Goal: Task Accomplishment & Management: Manage account settings

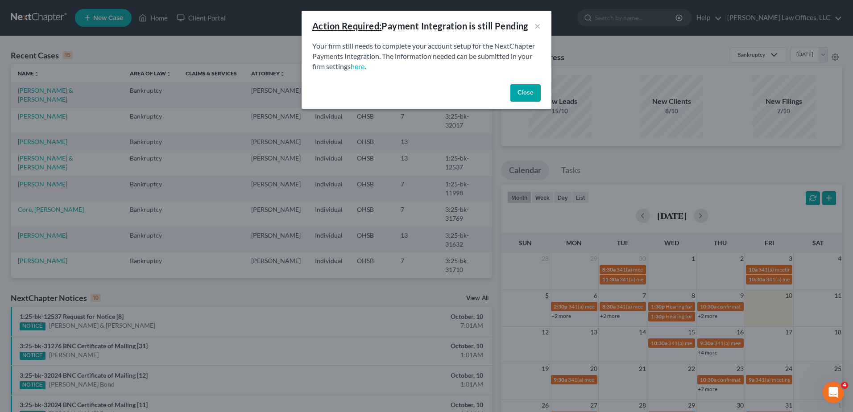
click at [526, 93] on button "Close" at bounding box center [526, 93] width 30 height 18
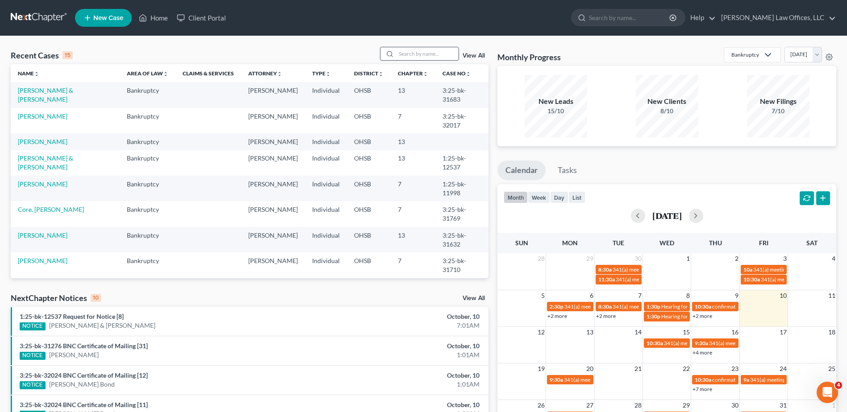
click at [427, 54] on input "search" at bounding box center [427, 53] width 62 height 13
type input "spell"
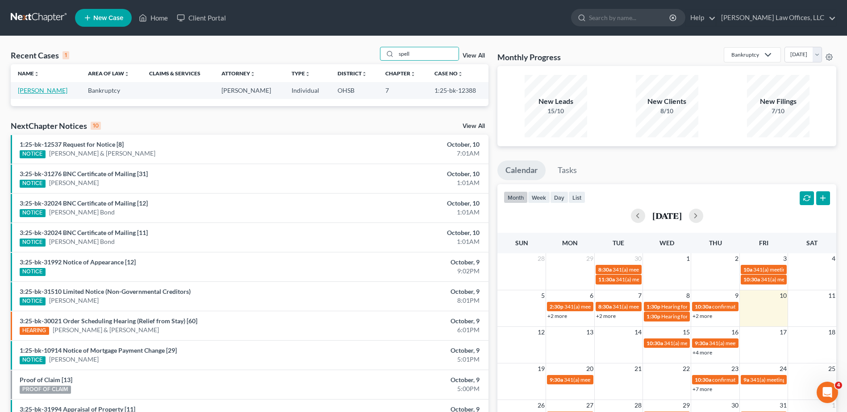
click at [41, 91] on link "[PERSON_NAME]" at bounding box center [43, 91] width 50 height 8
select select "1"
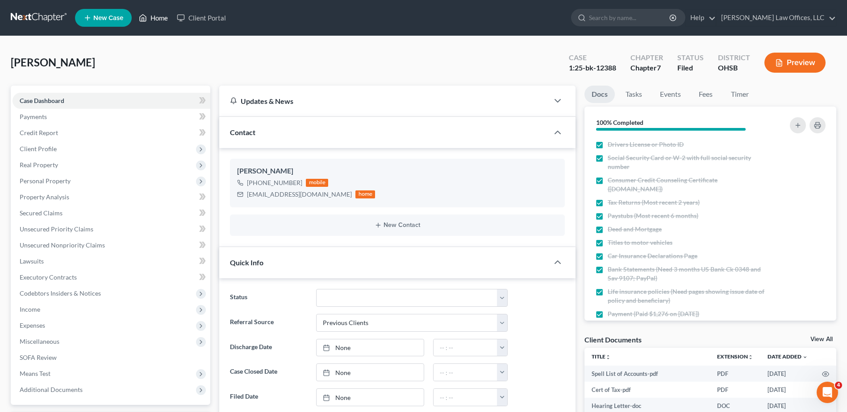
click at [155, 20] on link "Home" at bounding box center [153, 18] width 38 height 16
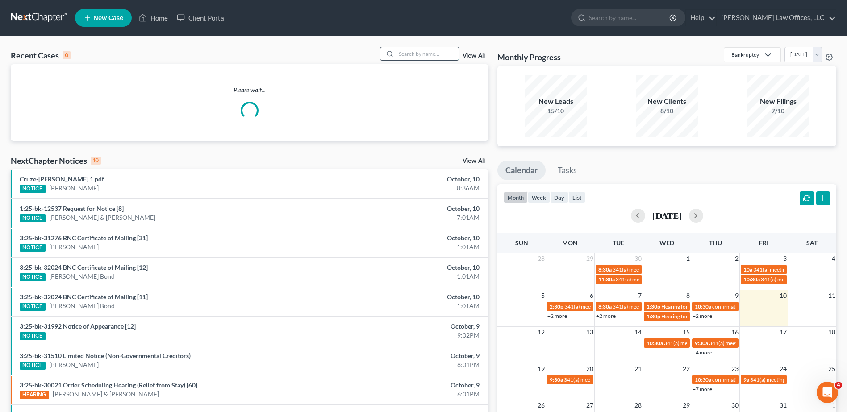
click at [422, 51] on input "search" at bounding box center [427, 53] width 62 height 13
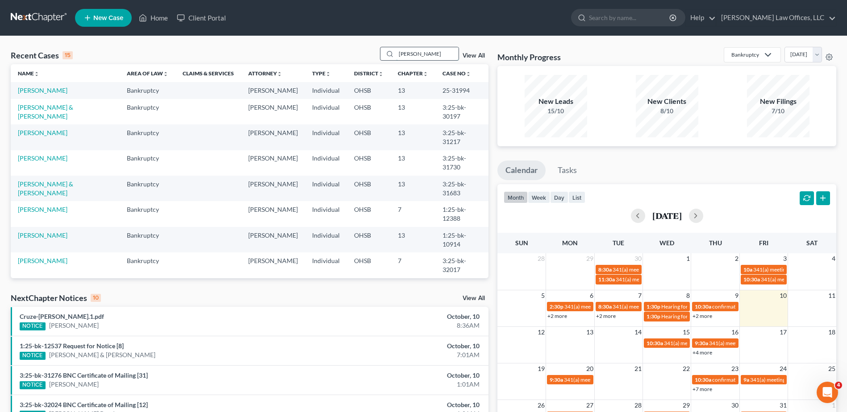
type input "lewis"
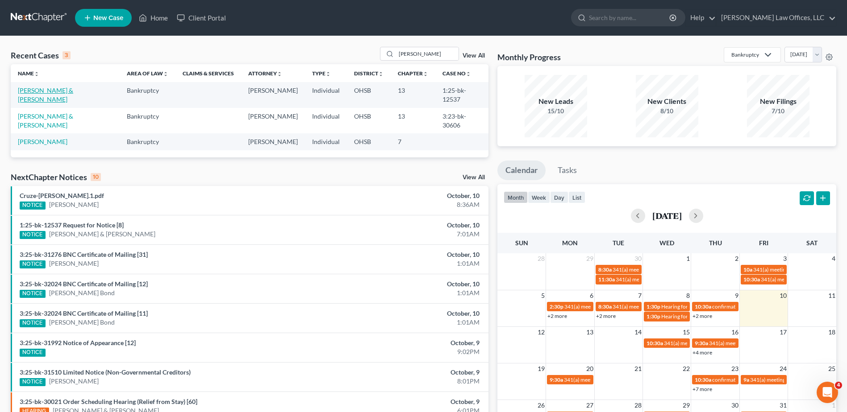
click at [68, 91] on link "[PERSON_NAME] & [PERSON_NAME]" at bounding box center [45, 95] width 55 height 17
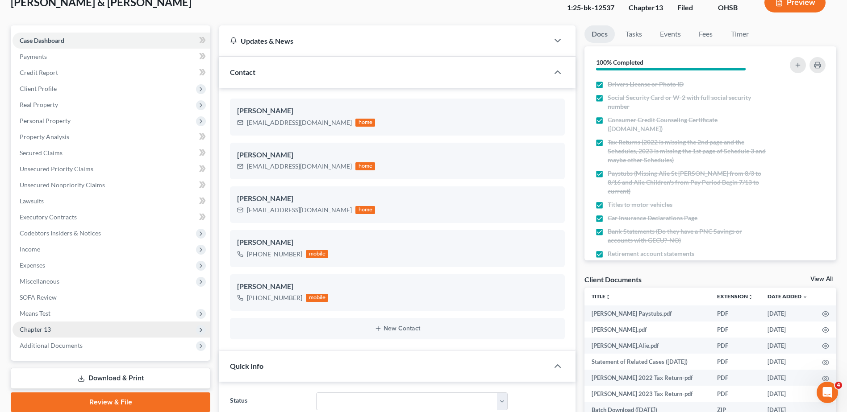
scroll to position [45, 0]
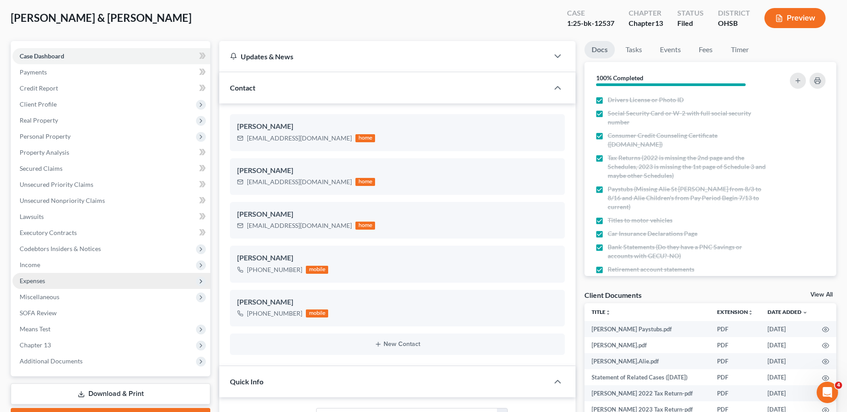
click at [45, 281] on span "Expenses" at bounding box center [32, 281] width 25 height 8
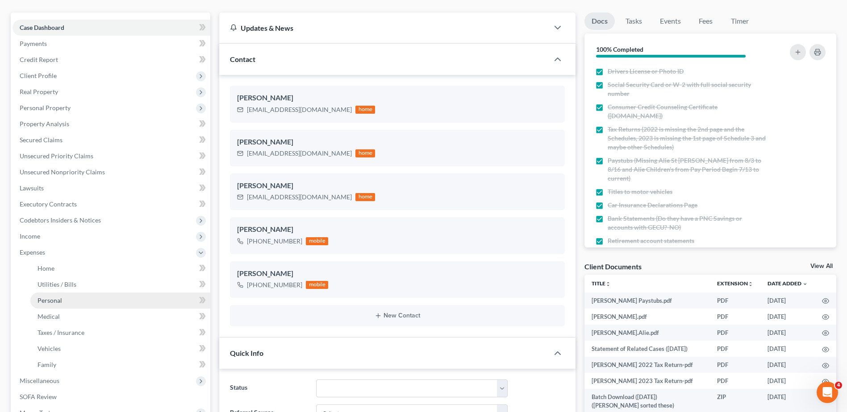
scroll to position [89, 0]
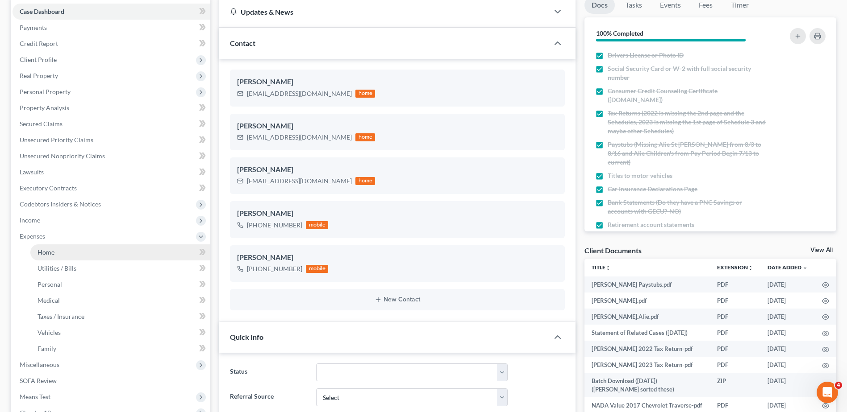
click at [47, 251] on span "Home" at bounding box center [45, 253] width 17 height 8
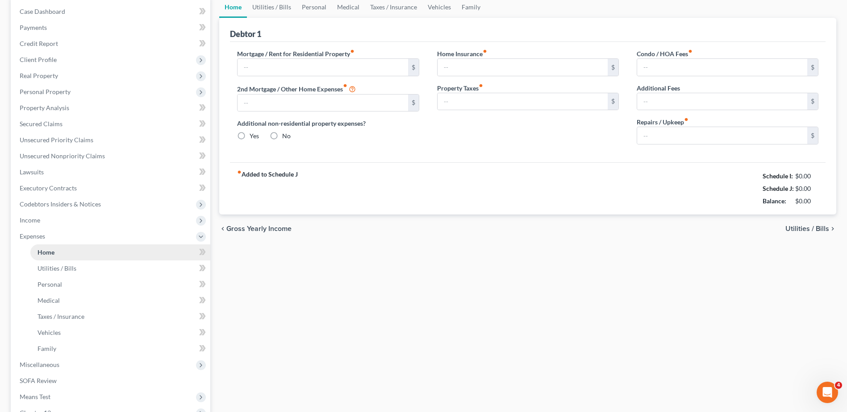
scroll to position [46, 0]
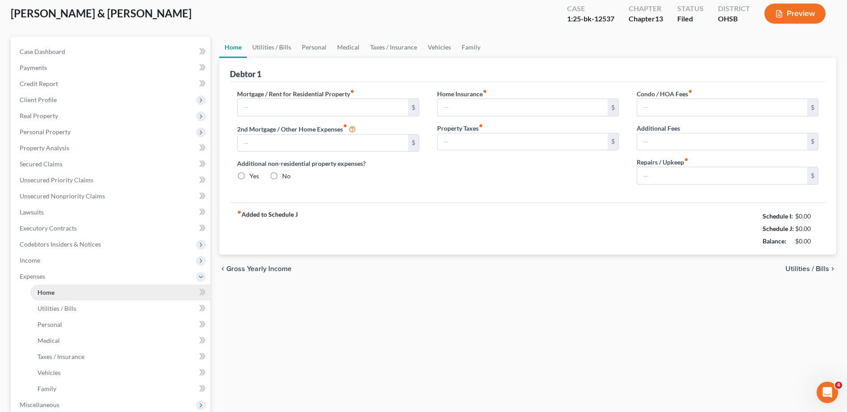
type input "1,400.00"
radio input "true"
type input "9.00"
type input "100.00"
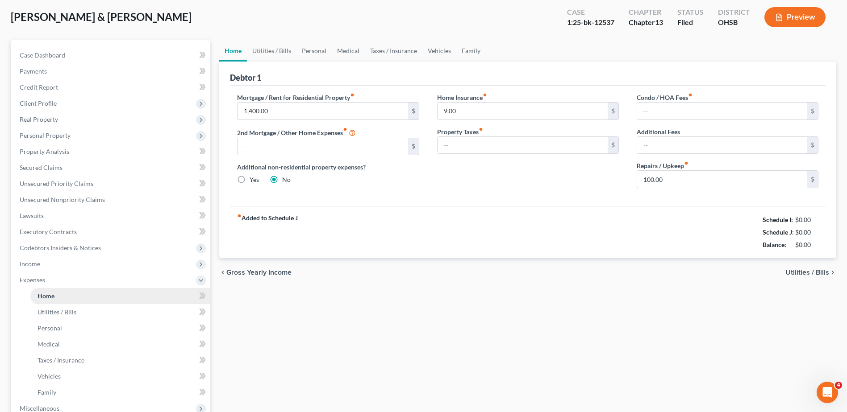
scroll to position [0, 0]
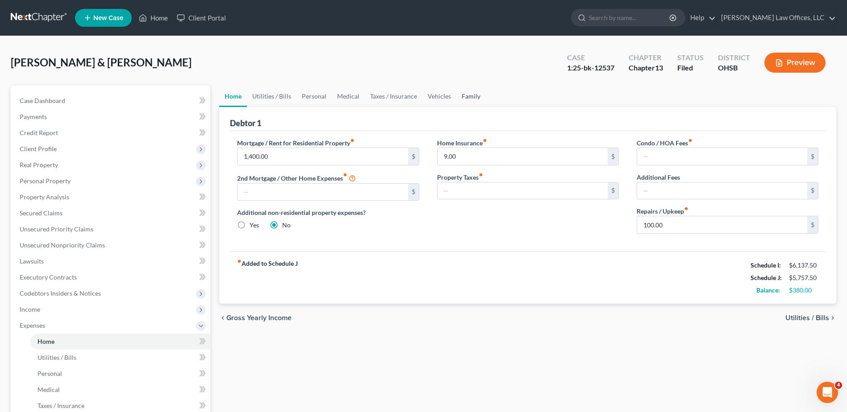
click at [465, 97] on link "Family" at bounding box center [470, 96] width 29 height 21
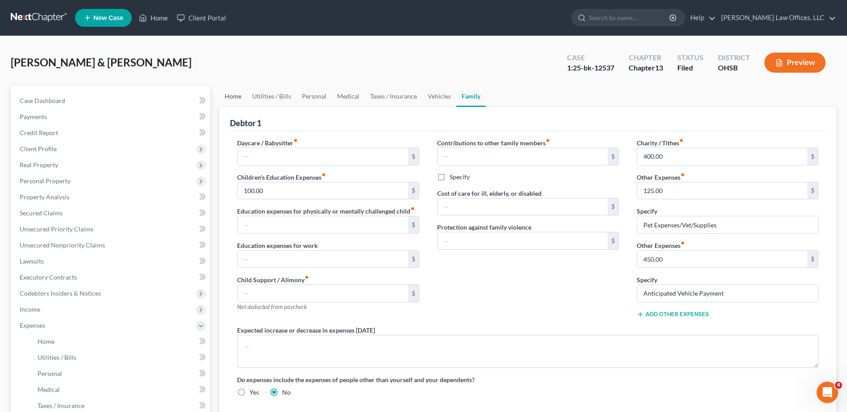
click at [238, 98] on link "Home" at bounding box center [233, 96] width 28 height 21
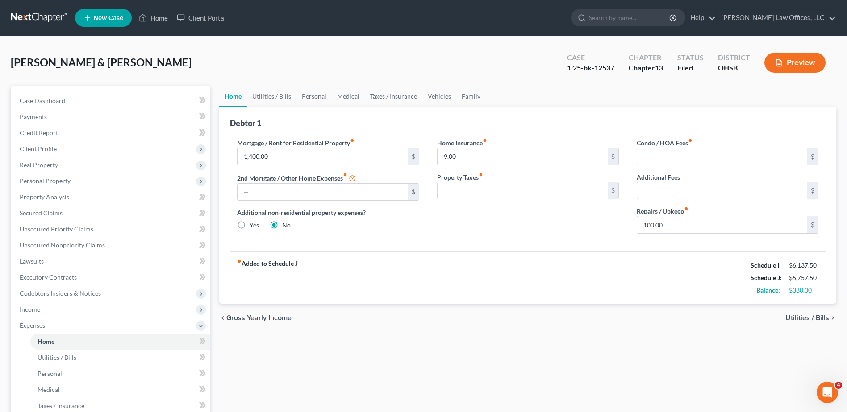
click at [802, 61] on button "Preview" at bounding box center [794, 63] width 61 height 20
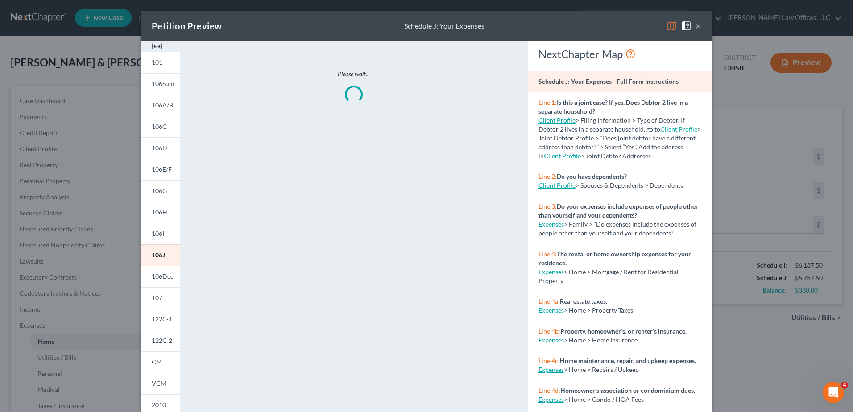
click at [153, 47] on img at bounding box center [157, 46] width 11 height 11
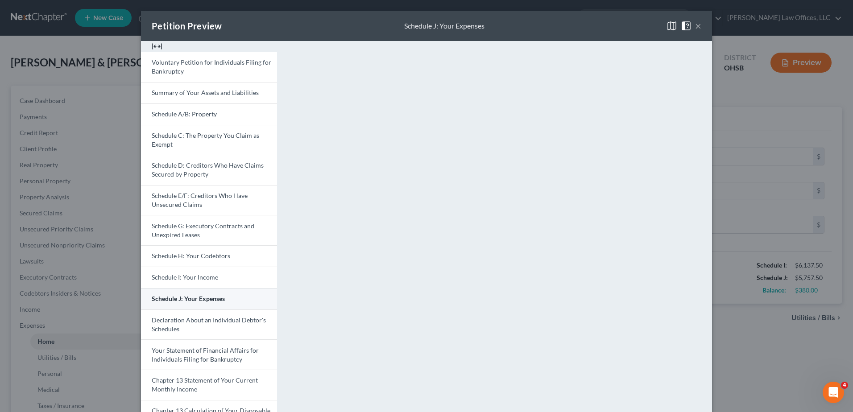
click at [186, 299] on span "Schedule J: Your Expenses" at bounding box center [188, 299] width 73 height 8
click at [695, 29] on button "×" at bounding box center [698, 26] width 6 height 11
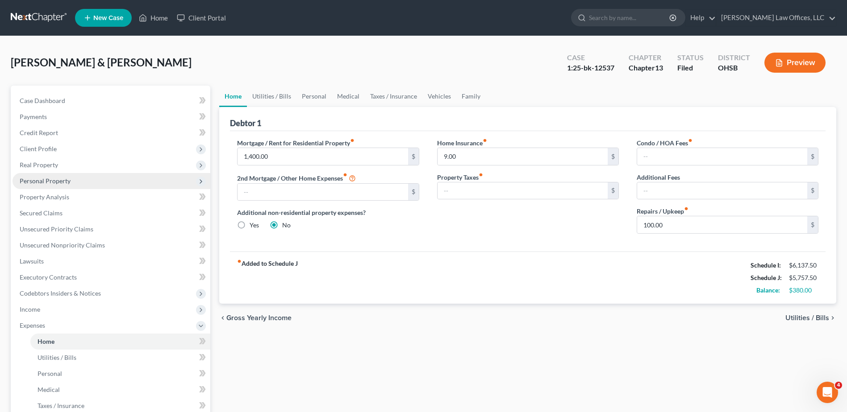
click at [39, 178] on span "Personal Property" at bounding box center [45, 181] width 51 height 8
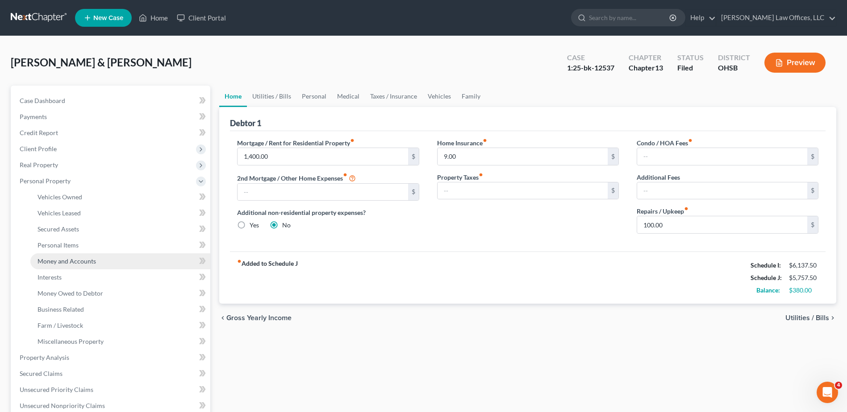
click at [50, 258] on span "Money and Accounts" at bounding box center [66, 261] width 58 height 8
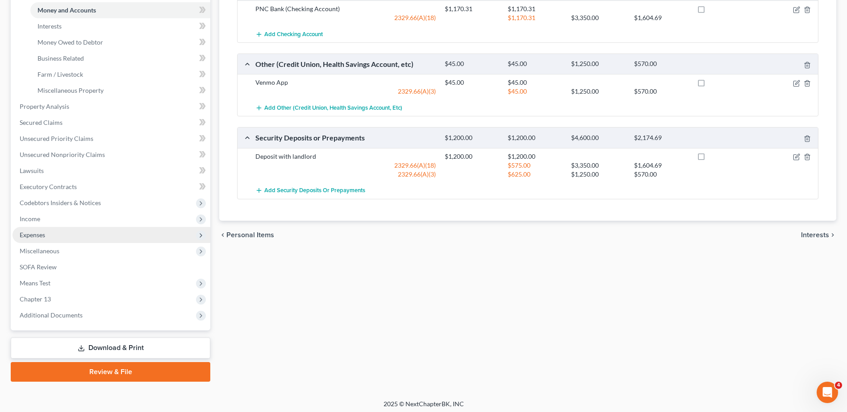
scroll to position [255, 0]
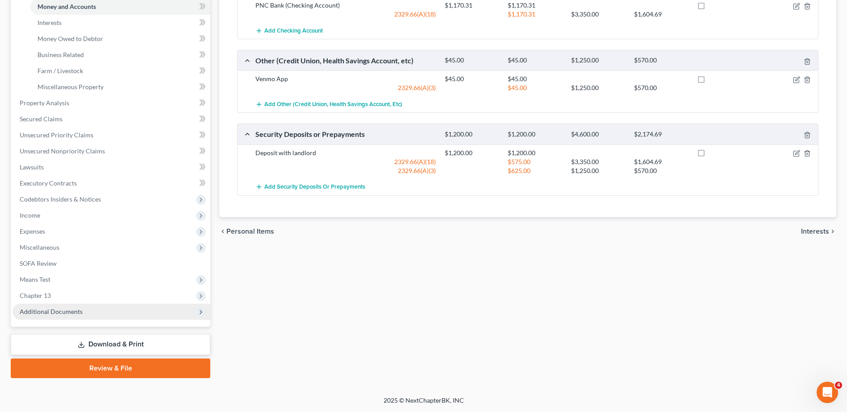
click at [46, 317] on span "Additional Documents" at bounding box center [111, 312] width 198 height 16
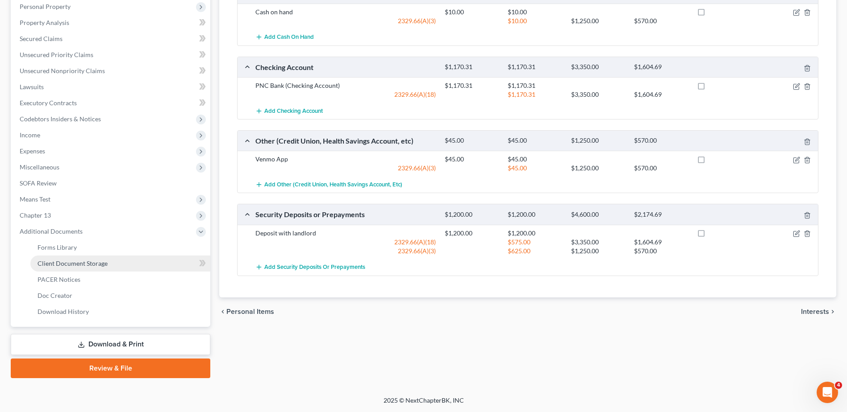
click at [87, 262] on span "Client Document Storage" at bounding box center [72, 264] width 70 height 8
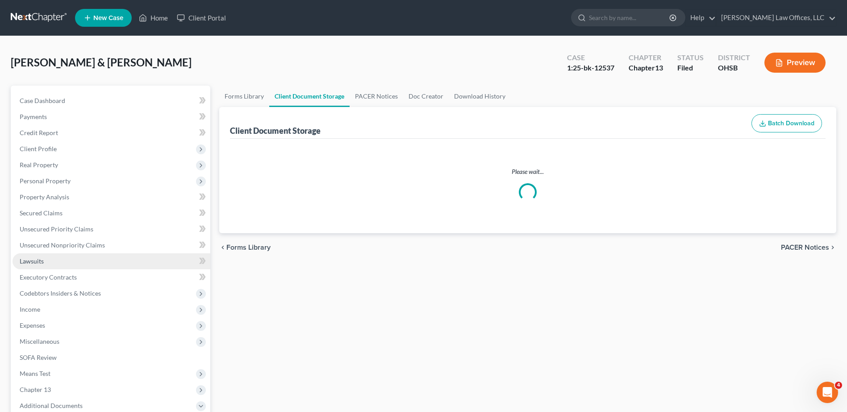
select select "7"
select select "52"
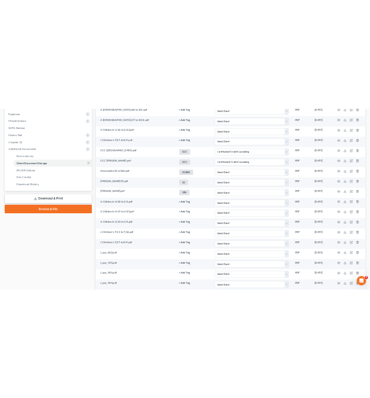
scroll to position [2, 0]
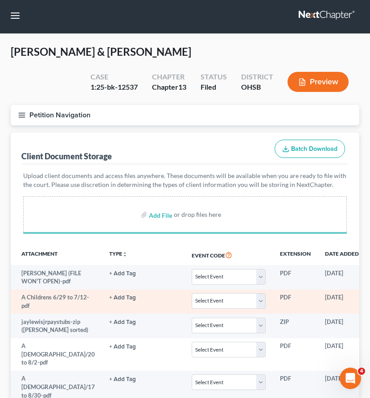
select select "7"
select select "52"
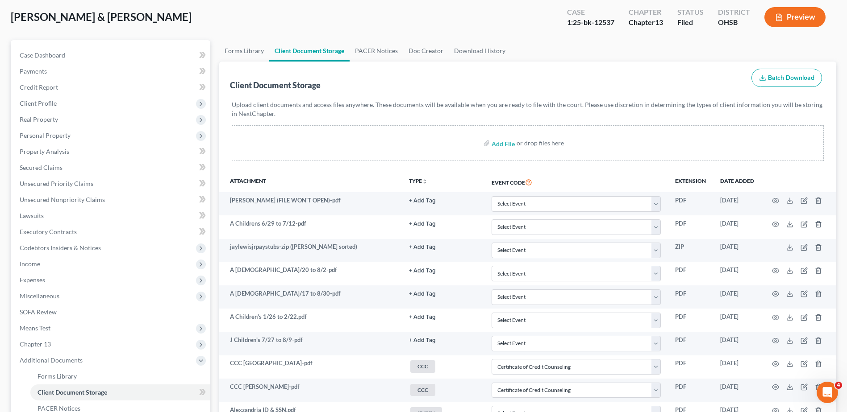
scroll to position [0, 0]
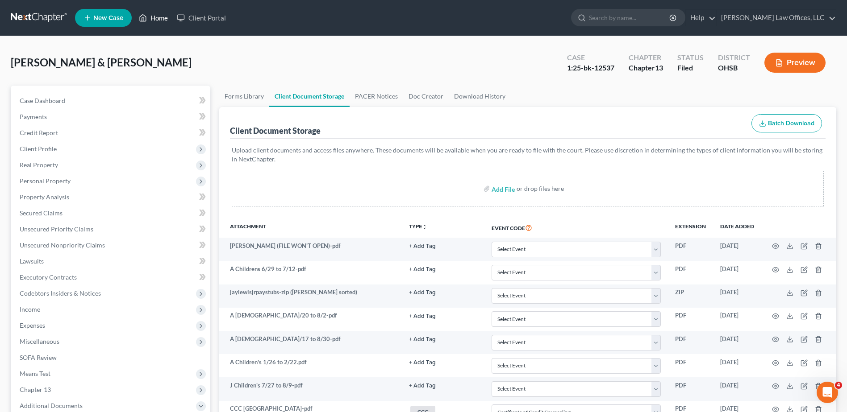
click at [160, 17] on link "Home" at bounding box center [153, 18] width 38 height 16
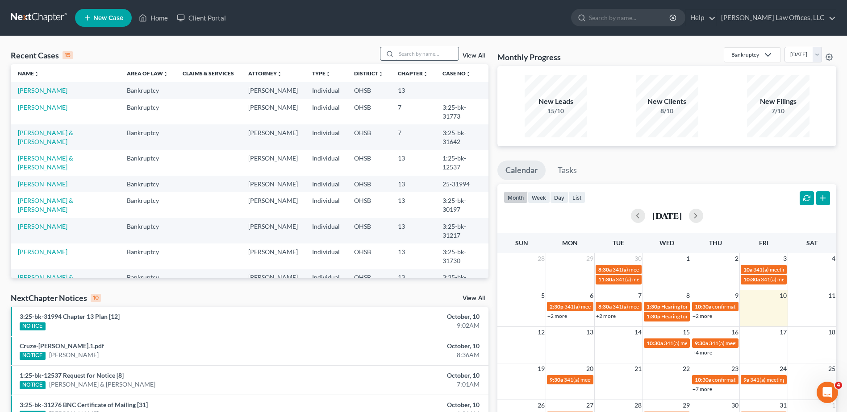
click at [433, 55] on input "search" at bounding box center [427, 53] width 62 height 13
type input "yost"
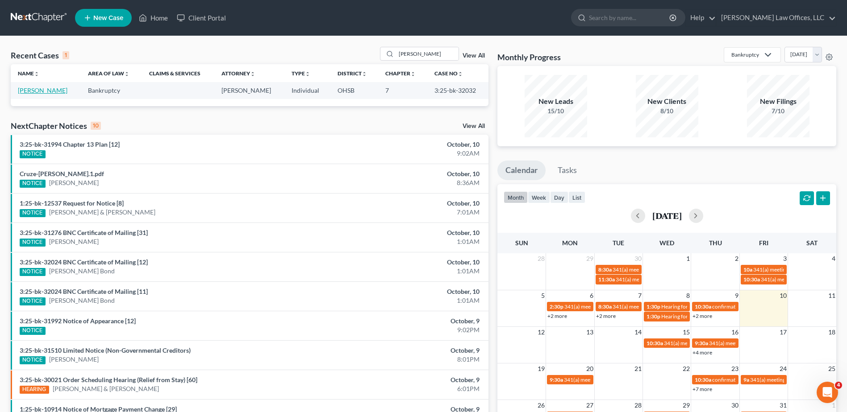
click at [41, 90] on link "[PERSON_NAME]" at bounding box center [43, 91] width 50 height 8
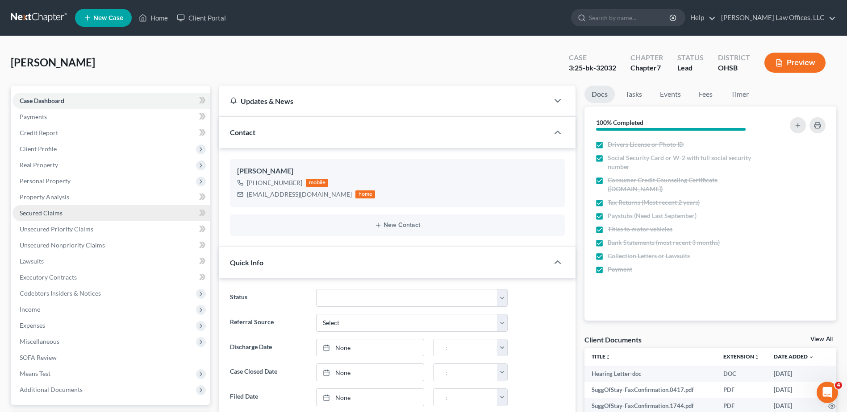
click at [49, 211] on span "Secured Claims" at bounding box center [41, 213] width 43 height 8
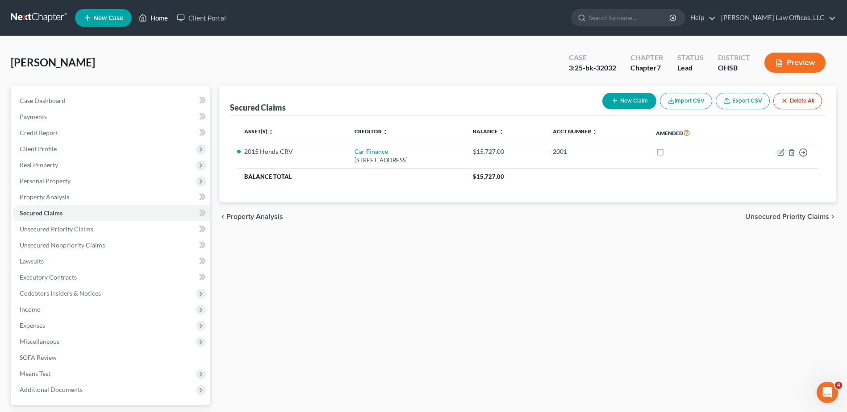
click at [157, 19] on link "Home" at bounding box center [153, 18] width 38 height 16
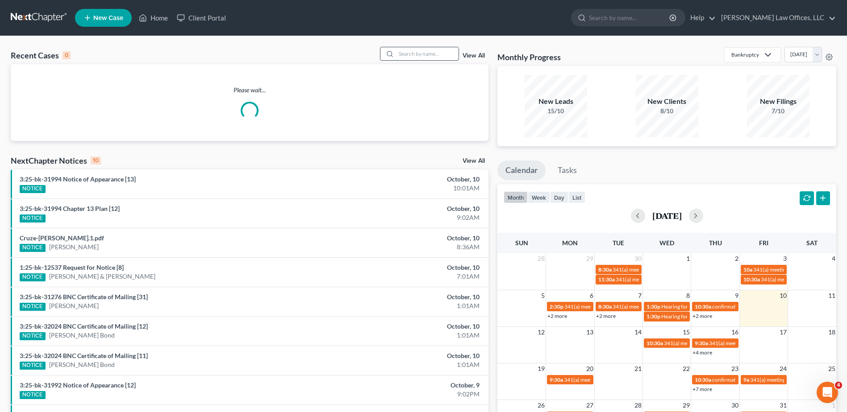
click at [442, 54] on input "search" at bounding box center [427, 53] width 62 height 13
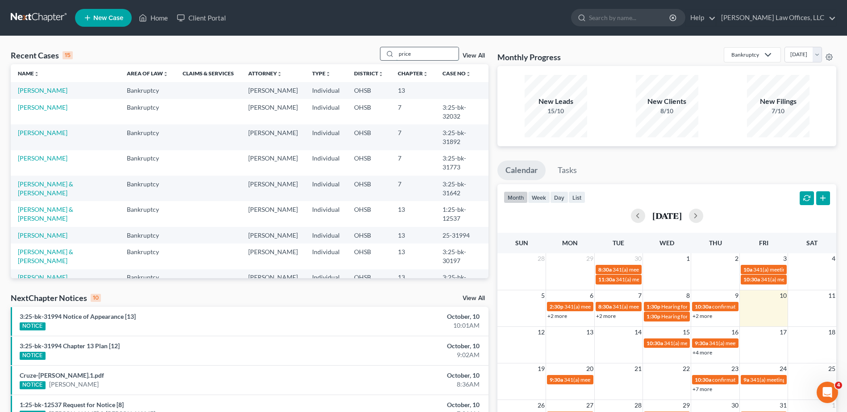
type input "price"
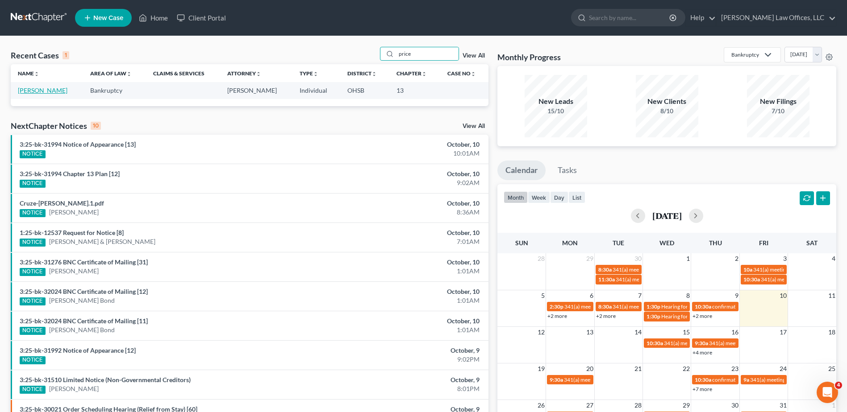
click at [40, 94] on link "[PERSON_NAME]" at bounding box center [43, 91] width 50 height 8
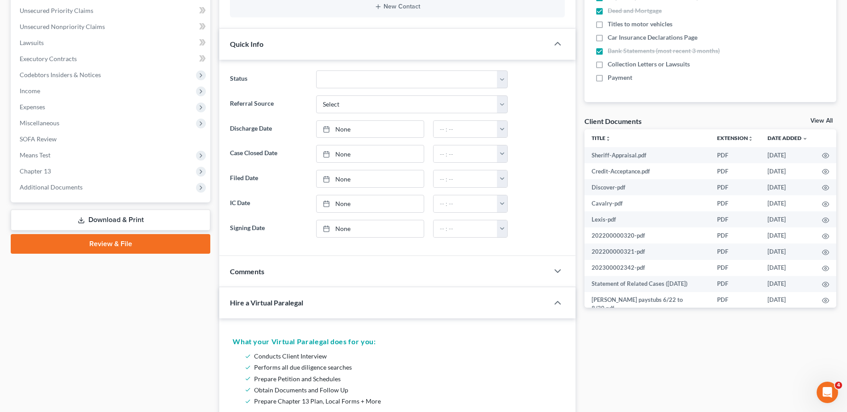
scroll to position [223, 0]
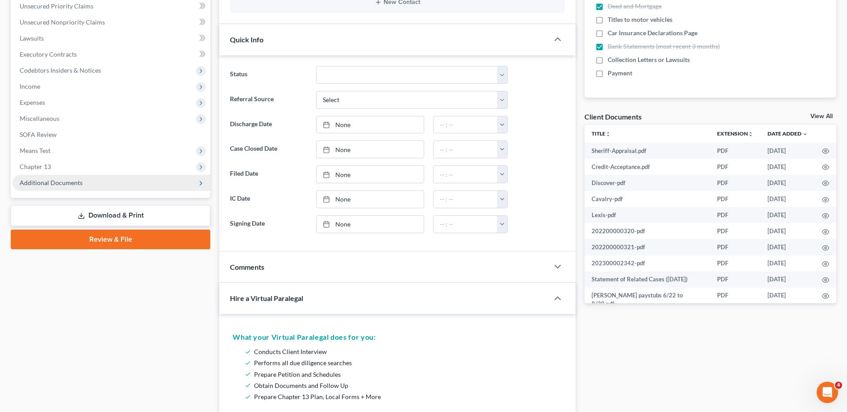
click at [50, 179] on span "Additional Documents" at bounding box center [51, 183] width 63 height 8
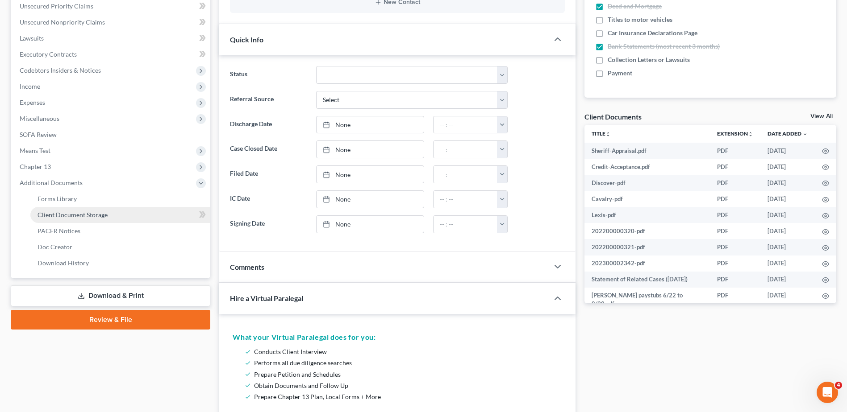
click at [53, 212] on span "Client Document Storage" at bounding box center [72, 215] width 70 height 8
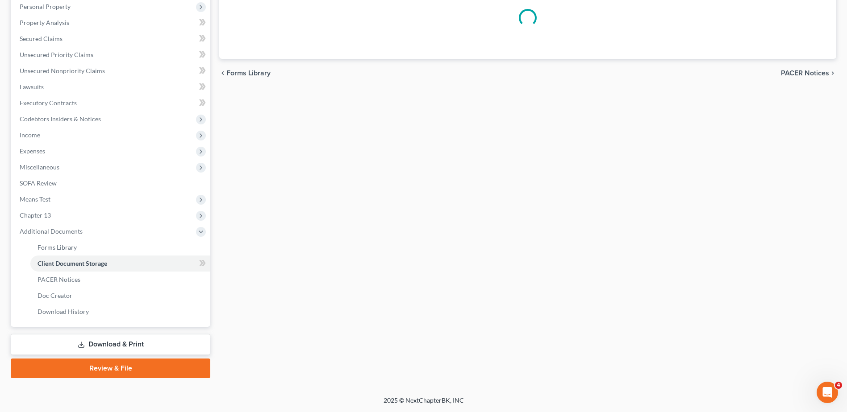
scroll to position [115, 0]
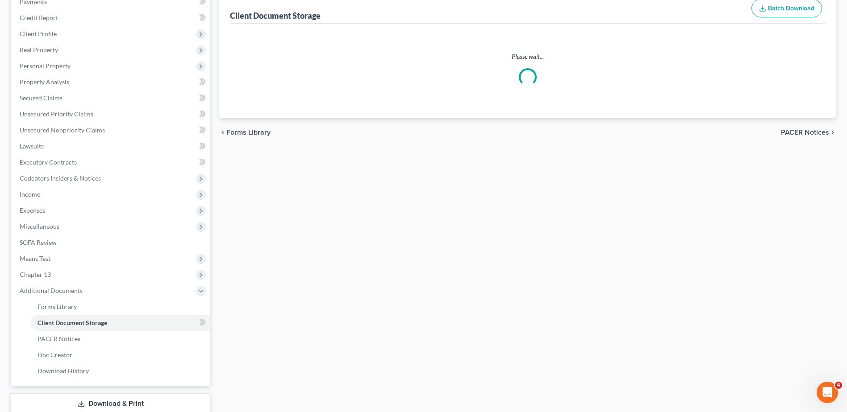
select select "7"
select select "52"
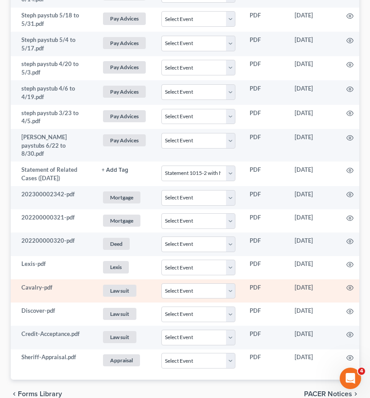
scroll to position [543, 0]
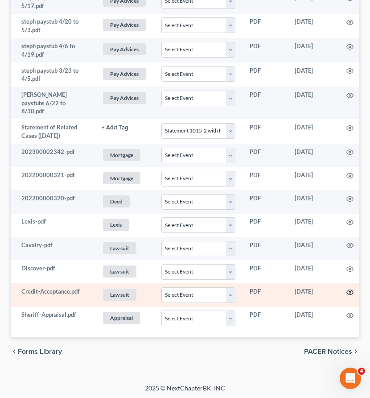
click at [351, 291] on circle "button" at bounding box center [350, 292] width 2 height 2
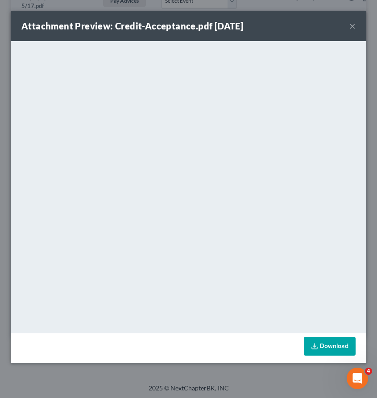
click at [352, 26] on button "×" at bounding box center [352, 26] width 6 height 11
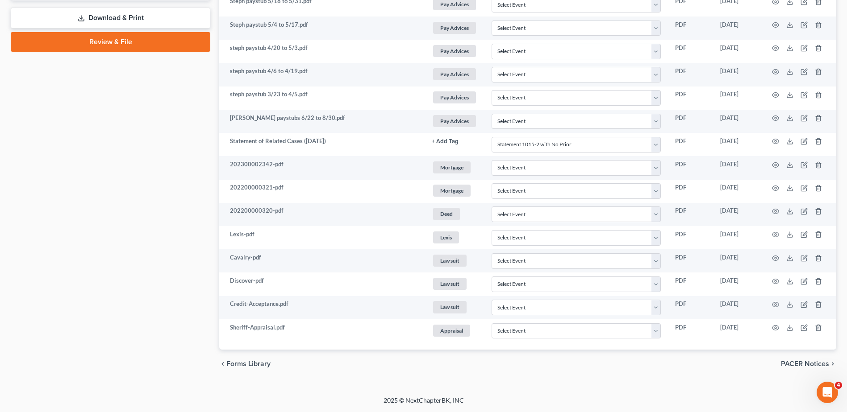
scroll to position [0, 0]
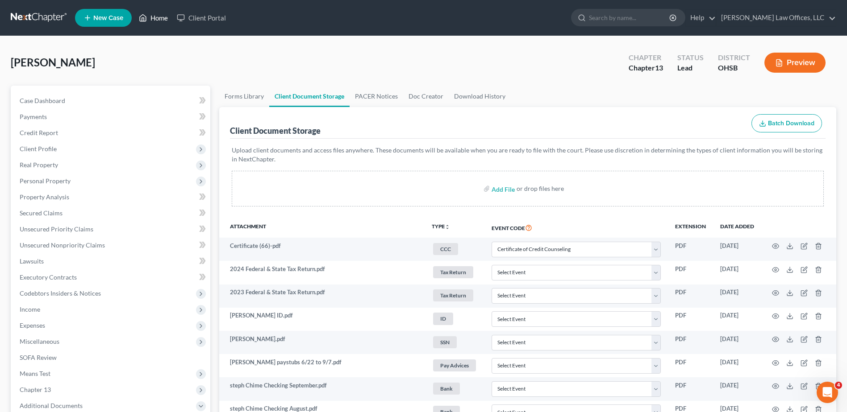
click at [161, 21] on link "Home" at bounding box center [153, 18] width 38 height 16
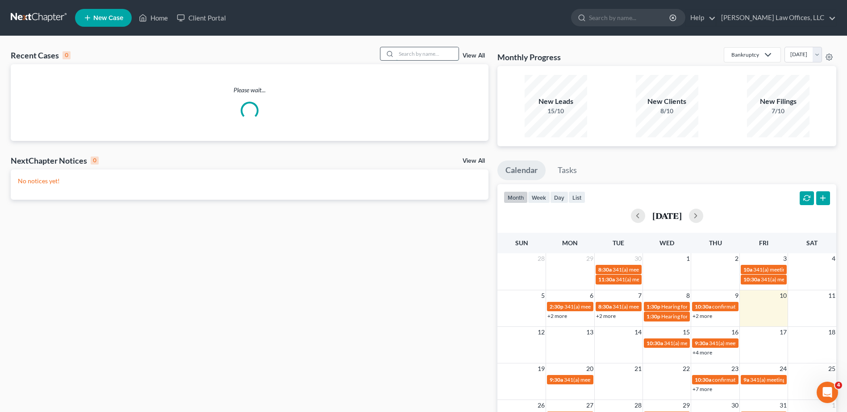
click at [425, 52] on input "search" at bounding box center [427, 53] width 62 height 13
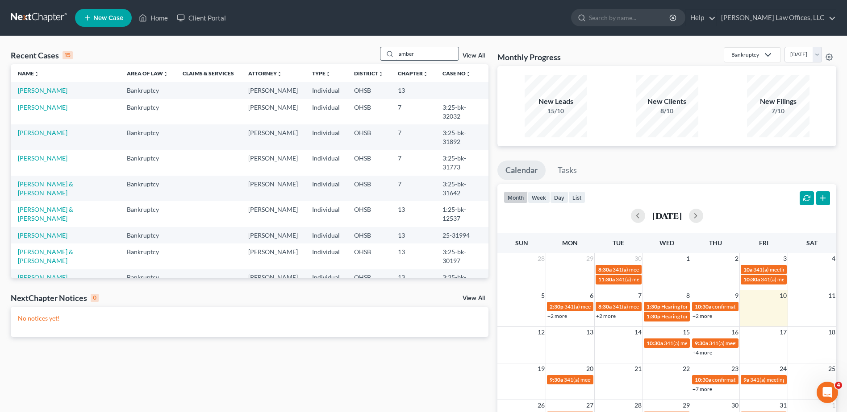
type input "amber"
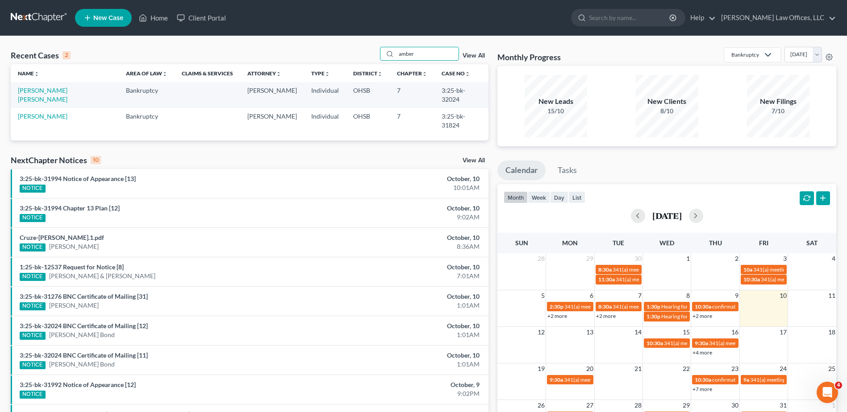
click at [471, 55] on link "View All" at bounding box center [473, 56] width 22 height 6
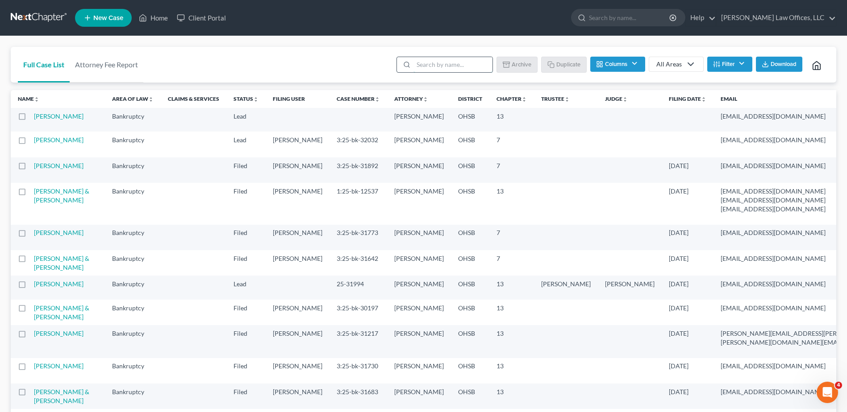
drag, startPoint x: 446, startPoint y: 66, endPoint x: 446, endPoint y: 57, distance: 8.5
click at [446, 66] on input "search" at bounding box center [452, 64] width 79 height 15
type input "template"
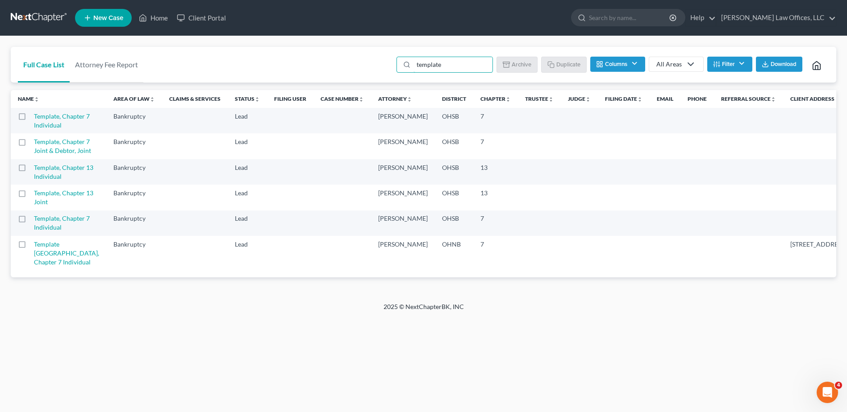
click at [30, 221] on label at bounding box center [30, 221] width 0 height 0
click at [34, 220] on input "checkbox" at bounding box center [37, 217] width 6 height 6
click at [564, 62] on button "Duplicate" at bounding box center [564, 64] width 45 height 15
checkbox input "false"
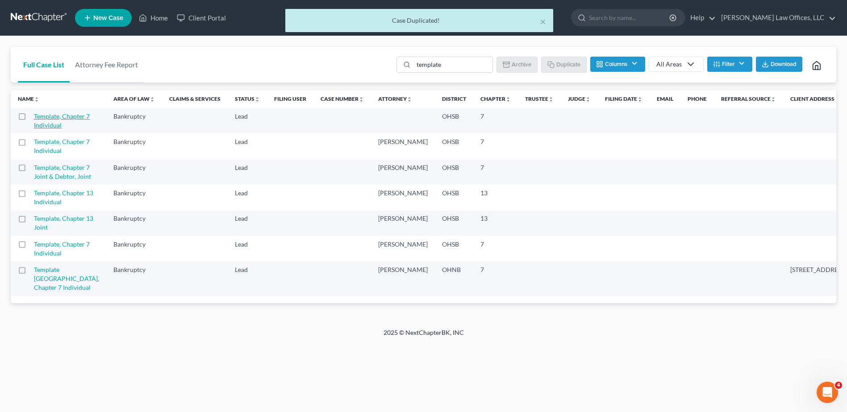
click at [49, 118] on link "Template, Chapter 7 Individual" at bounding box center [62, 120] width 56 height 17
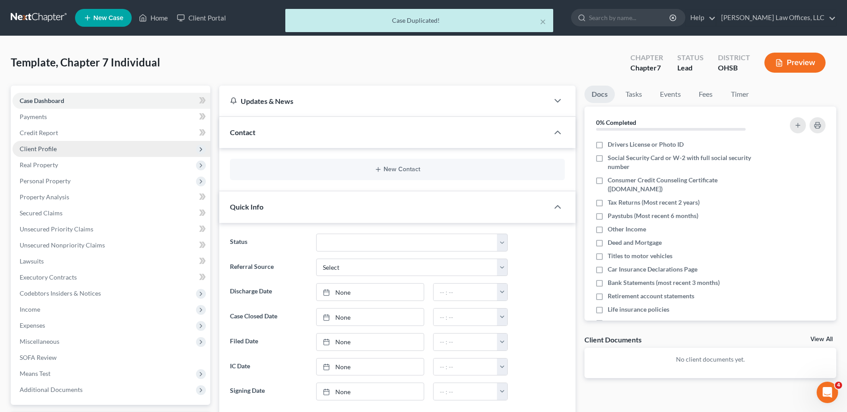
click at [41, 149] on span "Client Profile" at bounding box center [38, 149] width 37 height 8
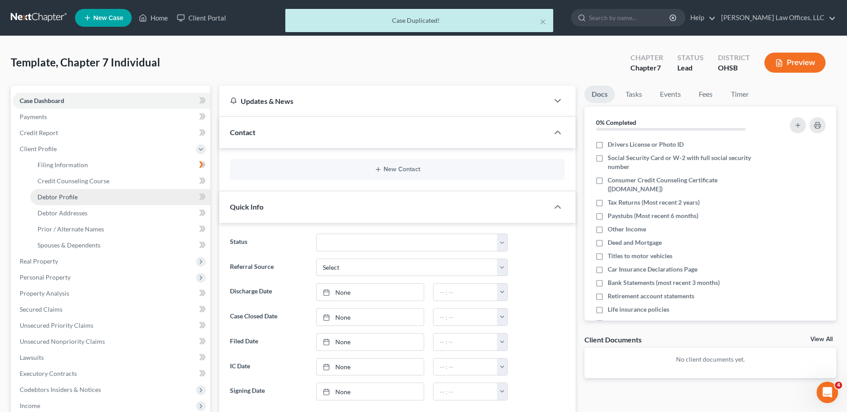
click at [52, 197] on span "Debtor Profile" at bounding box center [57, 197] width 40 height 8
select select "1"
select select "0"
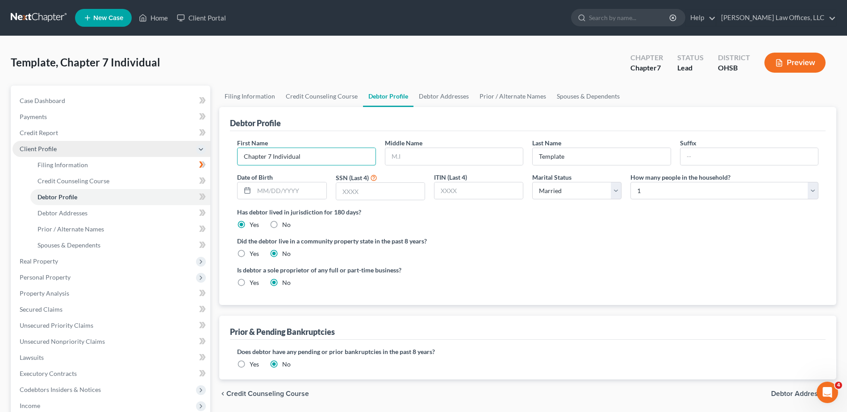
drag, startPoint x: 313, startPoint y: 156, endPoint x: 200, endPoint y: 154, distance: 112.9
click at [200, 154] on div "Petition Navigation Case Dashboard Payments Invoices Payments Payments Credit R…" at bounding box center [423, 319] width 834 height 467
type input "Amber"
type input "[PERSON_NAME]"
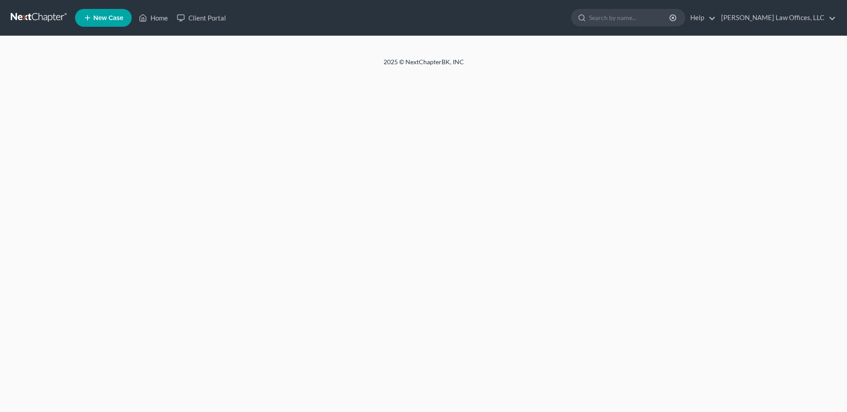
select select "1"
select select "0"
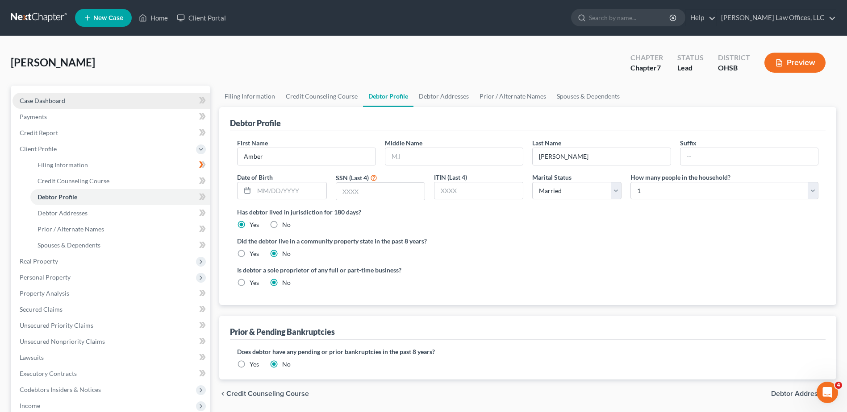
click at [39, 100] on span "Case Dashboard" at bounding box center [43, 101] width 46 height 8
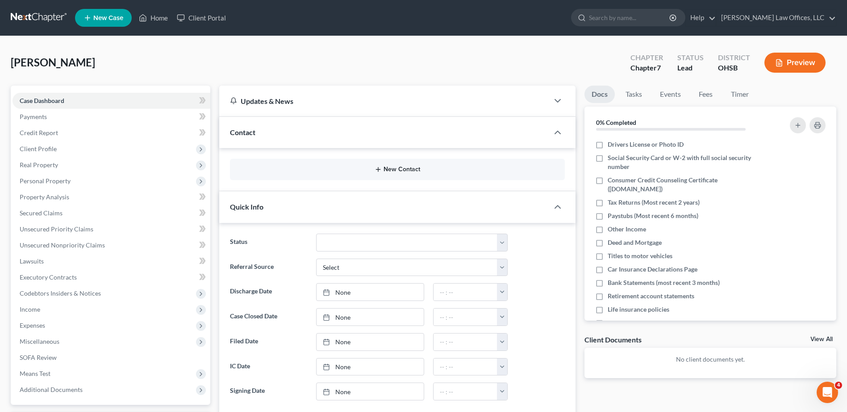
click at [390, 170] on button "New Contact" at bounding box center [397, 169] width 320 height 7
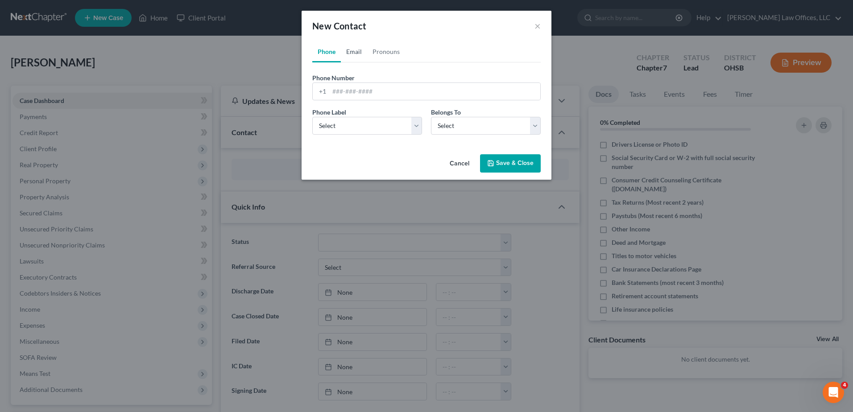
click at [354, 50] on link "Email" at bounding box center [354, 51] width 26 height 21
paste input "[EMAIL_ADDRESS][DOMAIN_NAME]"
type input "[EMAIL_ADDRESS][DOMAIN_NAME]"
click at [340, 122] on select "Select Home Work Other" at bounding box center [367, 126] width 110 height 18
select select "0"
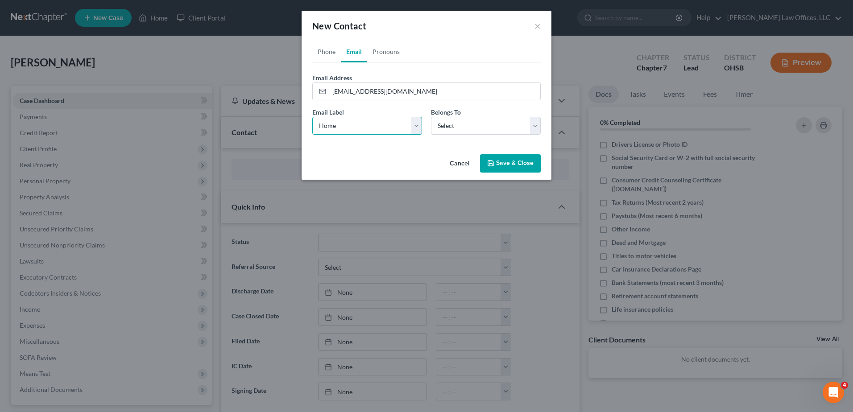
click at [312, 117] on select "Select Home Work Other" at bounding box center [367, 126] width 110 height 18
click at [436, 128] on select "Select Client Other" at bounding box center [486, 126] width 110 height 18
select select "0"
click at [431, 117] on select "Select Client Other" at bounding box center [486, 126] width 110 height 18
click at [329, 51] on link "Phone" at bounding box center [326, 51] width 29 height 21
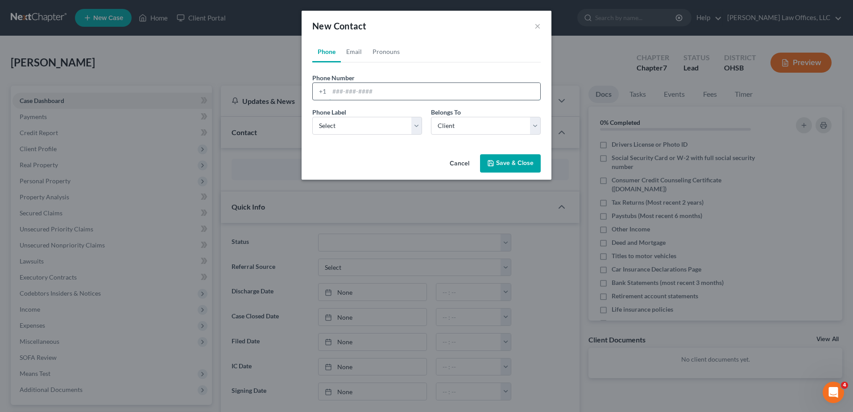
click at [337, 87] on input "tel" at bounding box center [434, 91] width 211 height 17
type input "[PHONE_NUMBER]"
click at [335, 125] on select "Select Mobile Home Work Other" at bounding box center [367, 126] width 110 height 18
select select "0"
click at [312, 117] on select "Select Mobile Home Work Other" at bounding box center [367, 126] width 110 height 18
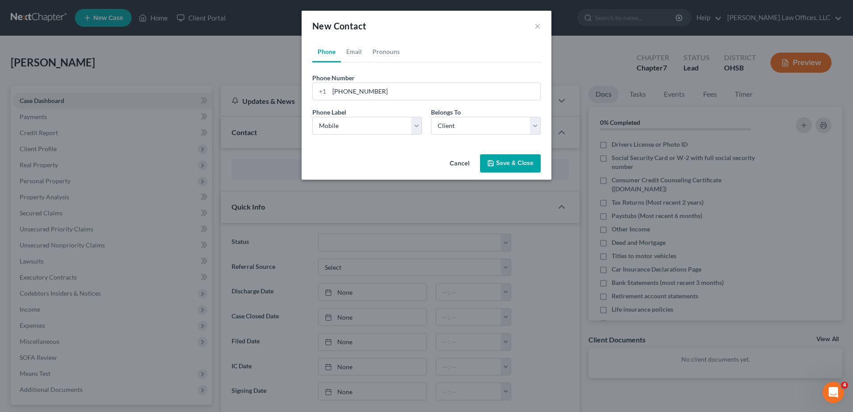
click at [512, 167] on button "Save & Close" at bounding box center [510, 163] width 61 height 19
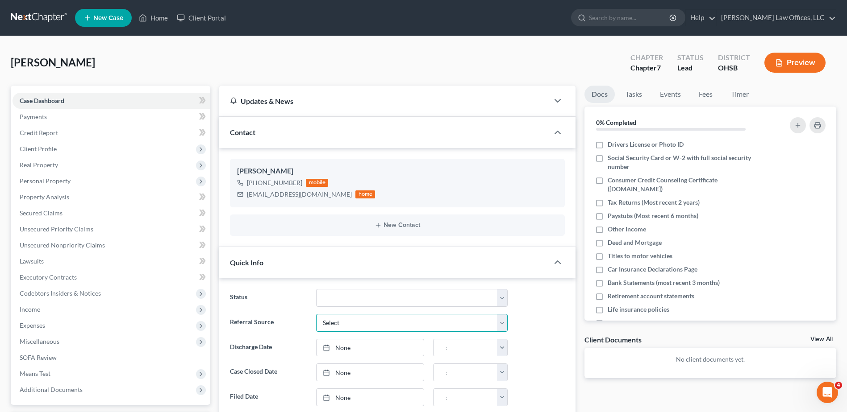
click at [336, 320] on select "Select Word Of Mouth Previous Clients Direct Mail Website Google Search Modern …" at bounding box center [411, 323] width 191 height 18
click at [316, 314] on select "Select Word Of Mouth Previous Clients Direct Mail Website Google Search Modern …" at bounding box center [411, 323] width 191 height 18
click at [335, 321] on select "Select Word Of Mouth Previous Clients Direct Mail Website Google Search Modern …" at bounding box center [411, 323] width 191 height 18
select select "4"
click at [316, 314] on select "Select Word Of Mouth Previous Clients Direct Mail Website Google Search Modern …" at bounding box center [411, 323] width 191 height 18
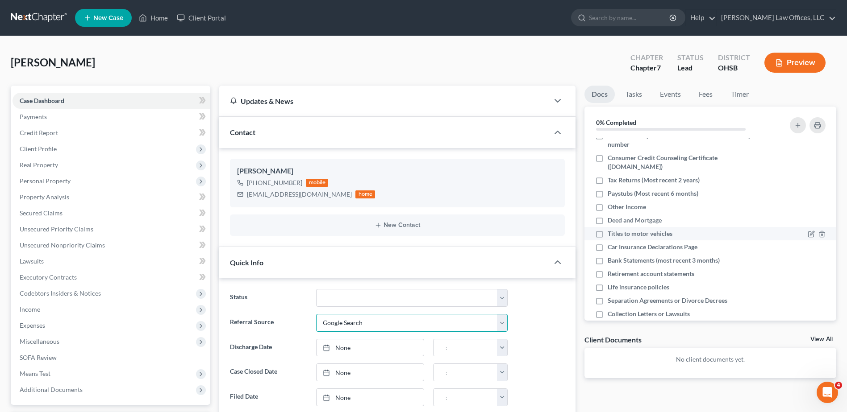
scroll to position [50, 0]
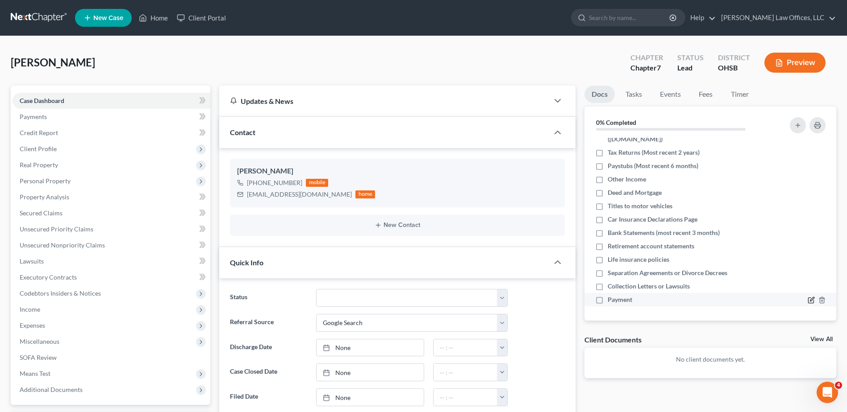
click at [810, 299] on icon "button" at bounding box center [812, 300] width 4 height 4
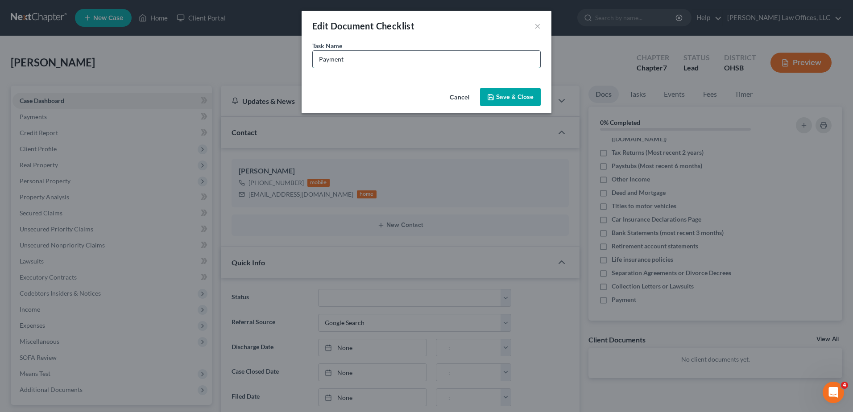
click at [373, 58] on input "Payment" at bounding box center [427, 59] width 228 height 17
type input "Payment (sent PayPal invoice for $938 on [DATE])"
click at [510, 100] on button "Save & Close" at bounding box center [510, 97] width 61 height 19
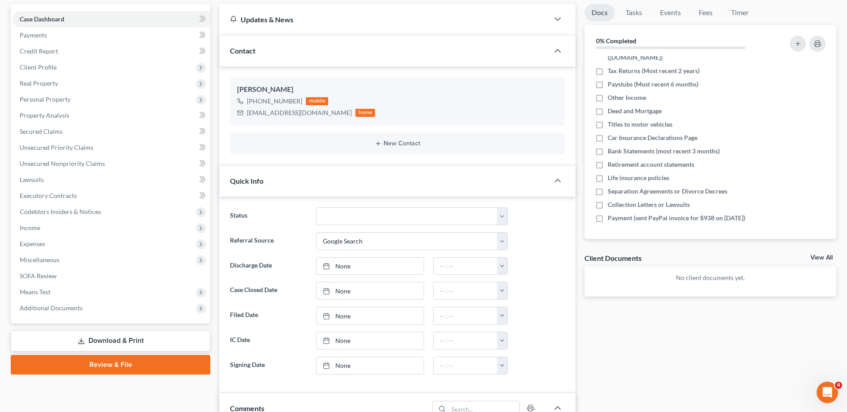
scroll to position [89, 0]
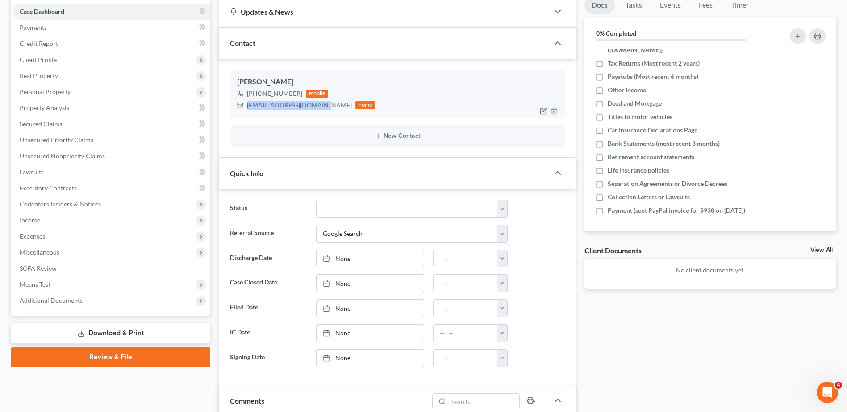
drag, startPoint x: 319, startPoint y: 106, endPoint x: 246, endPoint y: 103, distance: 72.8
click at [246, 103] on div "[EMAIL_ADDRESS][DOMAIN_NAME] home" at bounding box center [306, 106] width 138 height 12
drag, startPoint x: 246, startPoint y: 103, endPoint x: 261, endPoint y: 105, distance: 15.0
copy div "[EMAIL_ADDRESS][DOMAIN_NAME]"
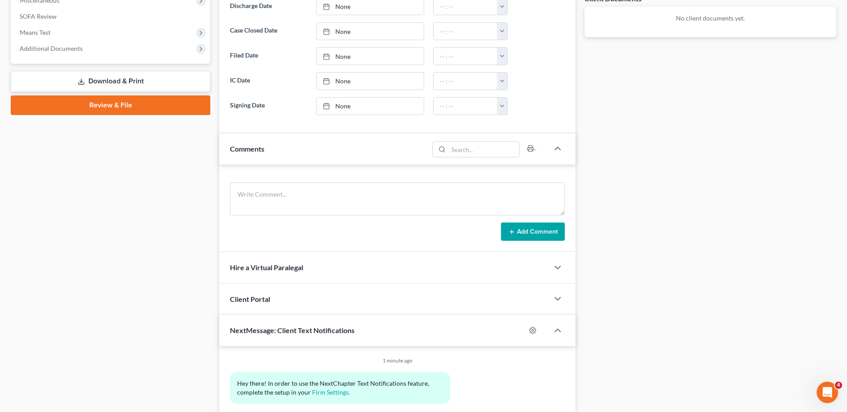
scroll to position [357, 0]
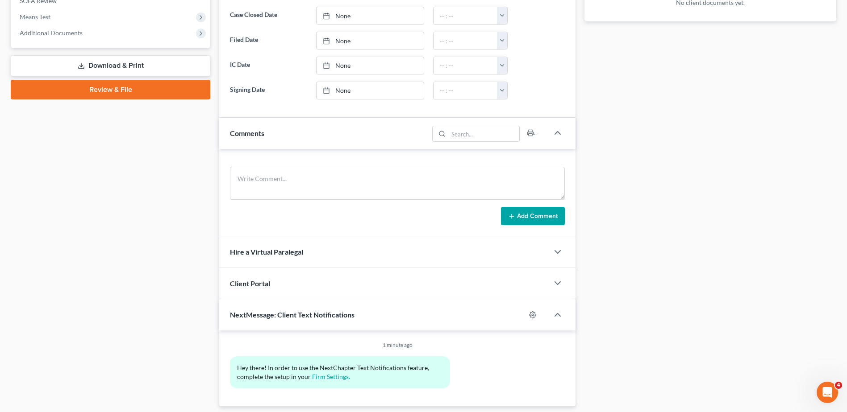
click at [319, 283] on div "Client Portal" at bounding box center [383, 283] width 329 height 31
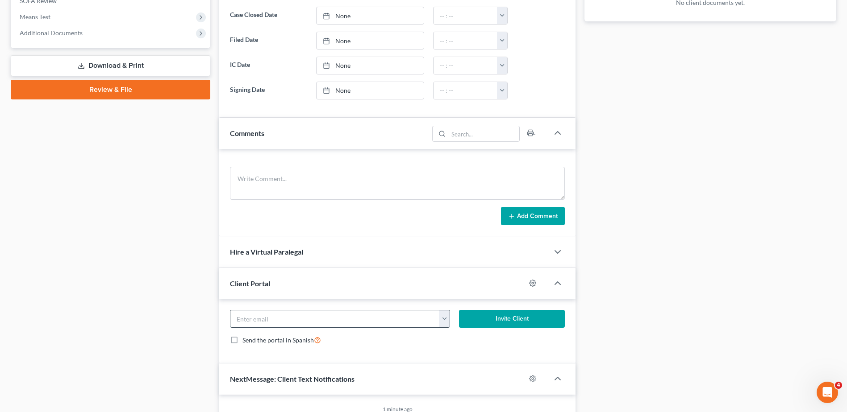
paste input "[EMAIL_ADDRESS][DOMAIN_NAME]"
type input "[EMAIL_ADDRESS][DOMAIN_NAME]"
click at [437, 345] on div "Send the portal in Spanish" at bounding box center [397, 340] width 335 height 10
click at [502, 319] on button "Invite Client" at bounding box center [512, 319] width 106 height 18
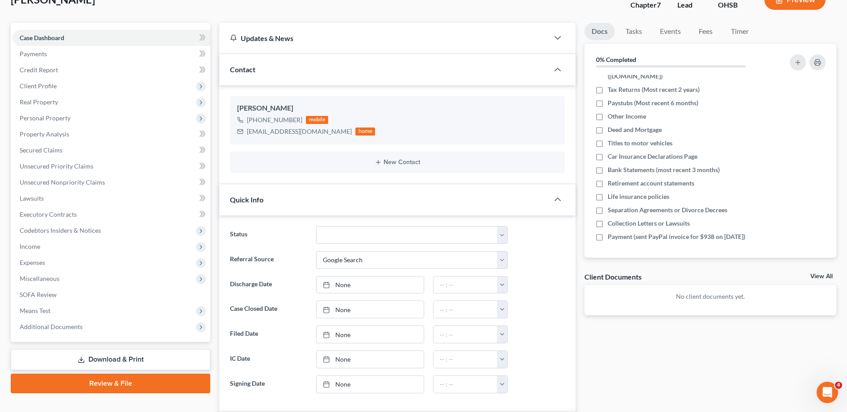
scroll to position [0, 0]
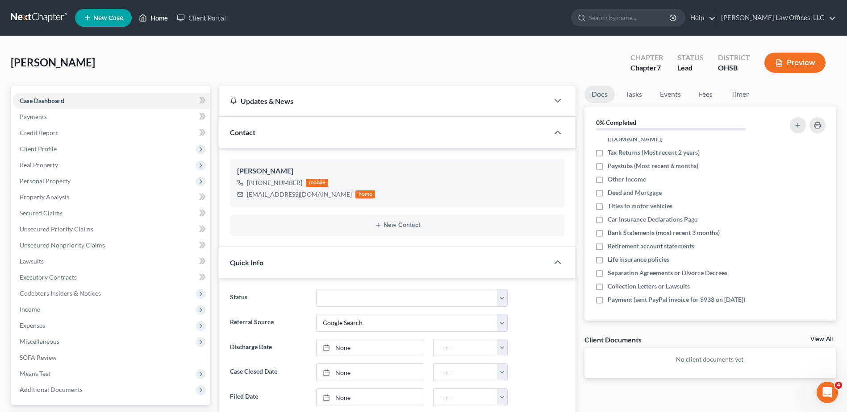
click at [161, 16] on link "Home" at bounding box center [153, 18] width 38 height 16
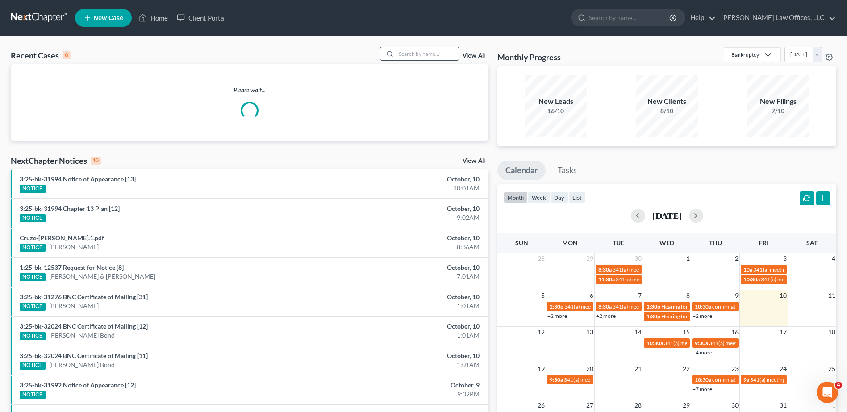
click at [417, 55] on input "search" at bounding box center [427, 53] width 62 height 13
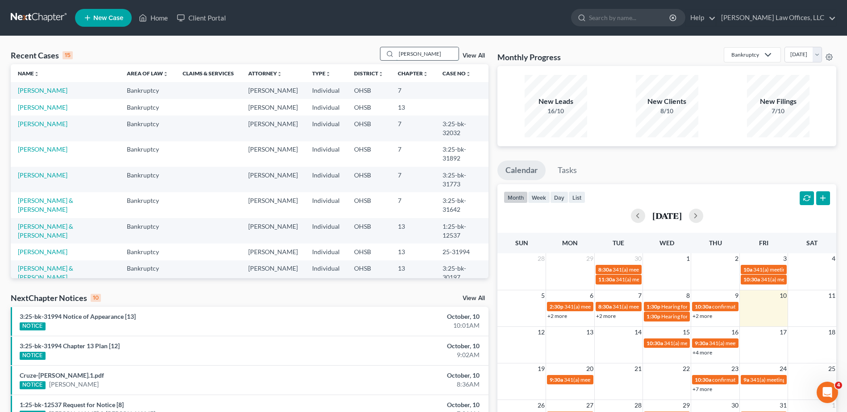
type input "[PERSON_NAME]"
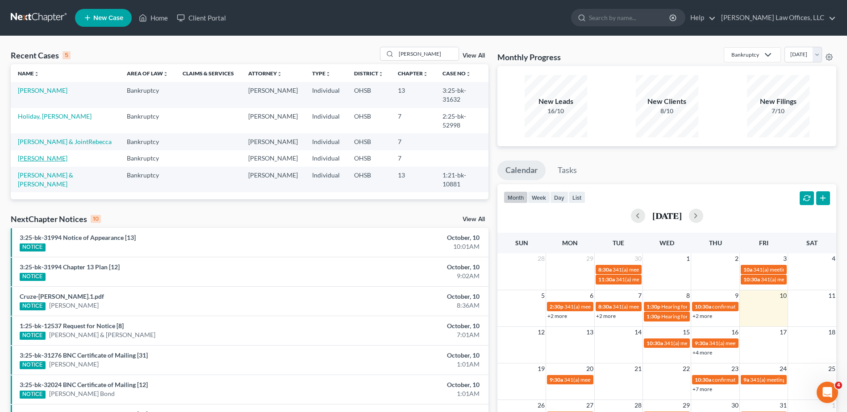
click at [57, 162] on link "[PERSON_NAME]" at bounding box center [43, 158] width 50 height 8
select select "3"
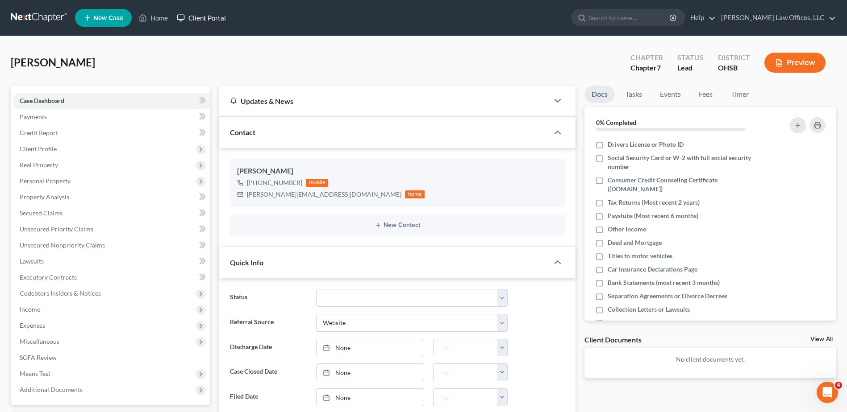
click at [220, 17] on link "Client Portal" at bounding box center [201, 18] width 58 height 16
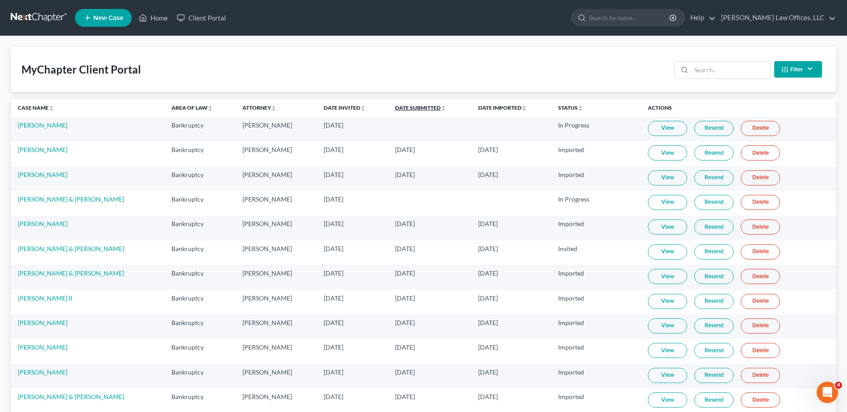
click at [434, 106] on link "Date Submitted unfold_more expand_more expand_less" at bounding box center [420, 107] width 51 height 7
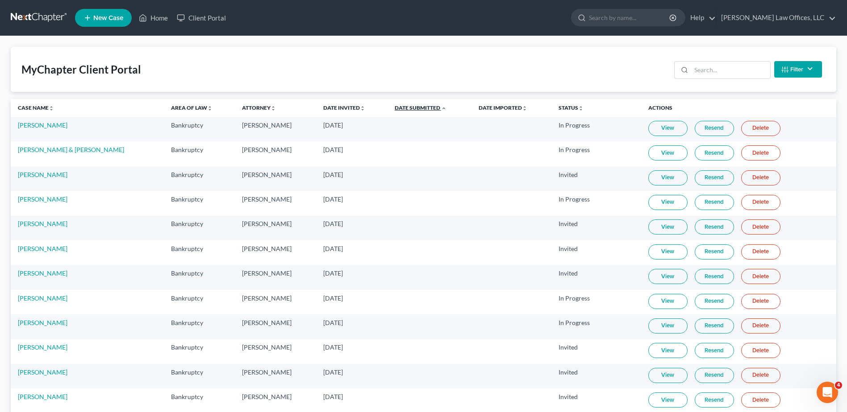
click at [434, 106] on link "Date Submitted unfold_more expand_more expand_less" at bounding box center [420, 107] width 52 height 7
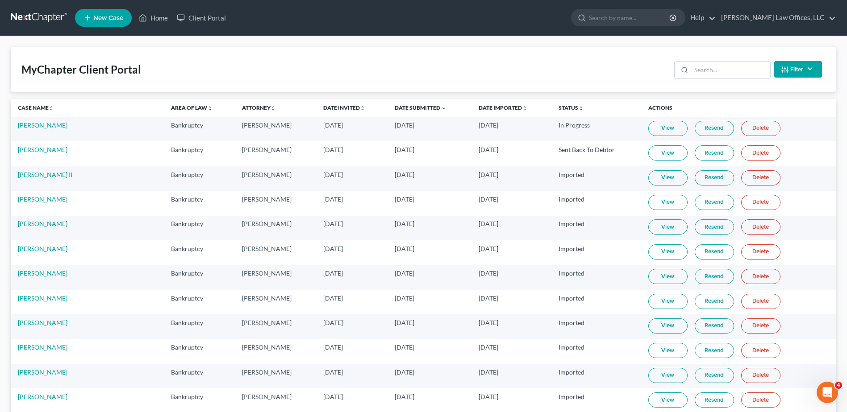
click at [668, 125] on link "View" at bounding box center [667, 128] width 39 height 15
click at [202, 19] on link "Client Portal" at bounding box center [201, 18] width 58 height 16
click at [150, 16] on link "Home" at bounding box center [153, 18] width 38 height 16
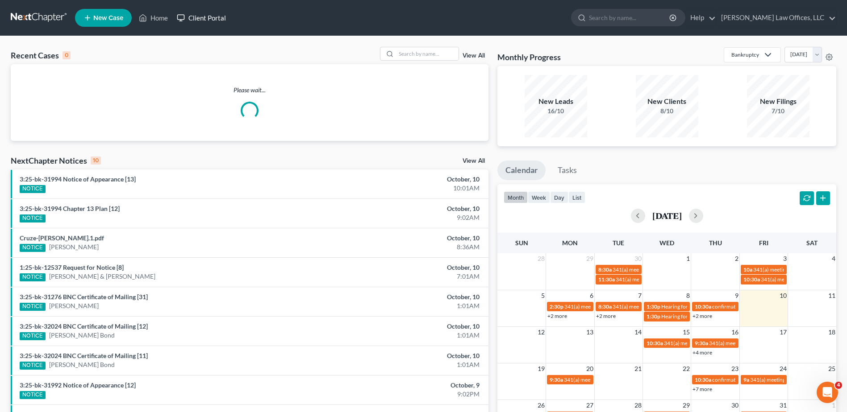
click at [203, 20] on link "Client Portal" at bounding box center [201, 18] width 58 height 16
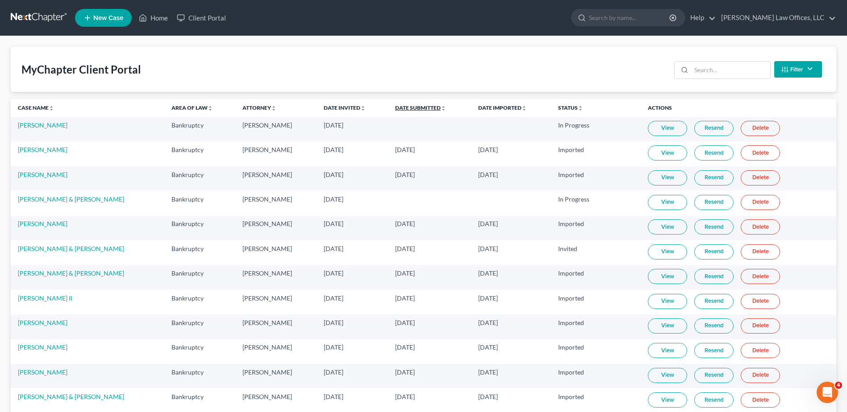
click at [433, 110] on link "Date Submitted unfold_more expand_more expand_less" at bounding box center [420, 107] width 51 height 7
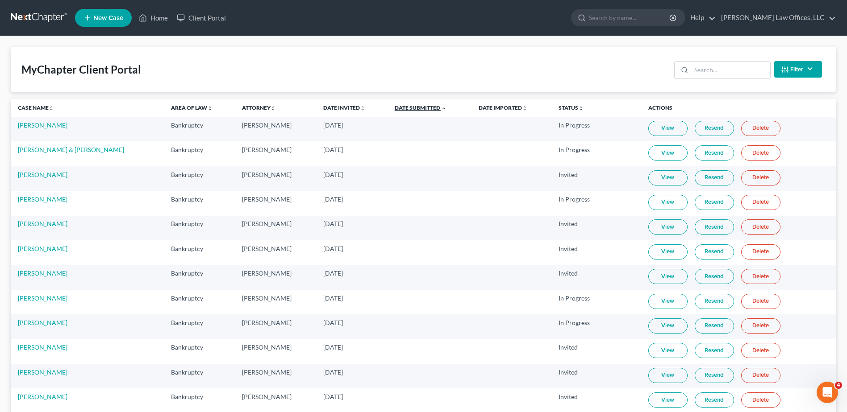
click at [432, 110] on link "Date Submitted unfold_more expand_more expand_less" at bounding box center [420, 107] width 52 height 7
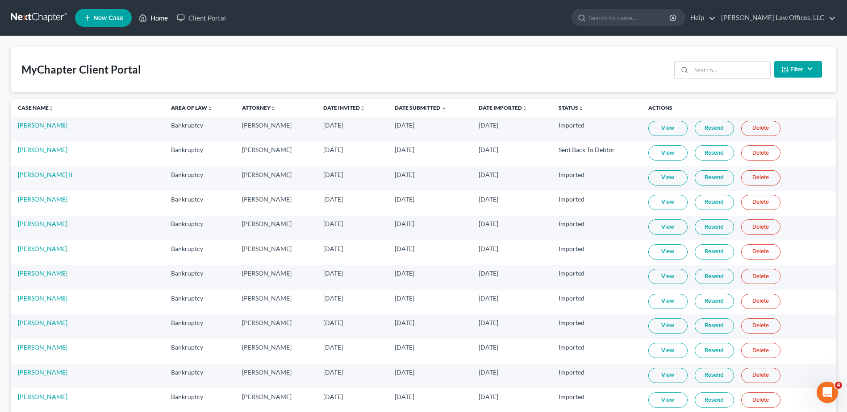
click at [162, 20] on link "Home" at bounding box center [153, 18] width 38 height 16
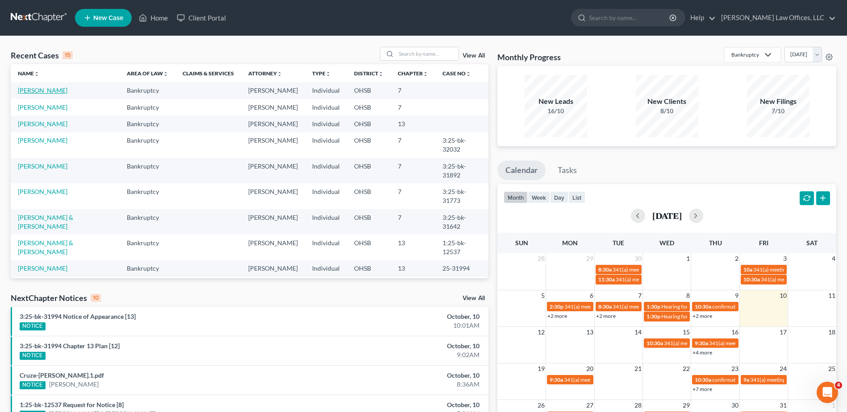
click at [56, 89] on link "[PERSON_NAME]" at bounding box center [43, 91] width 50 height 8
select select "3"
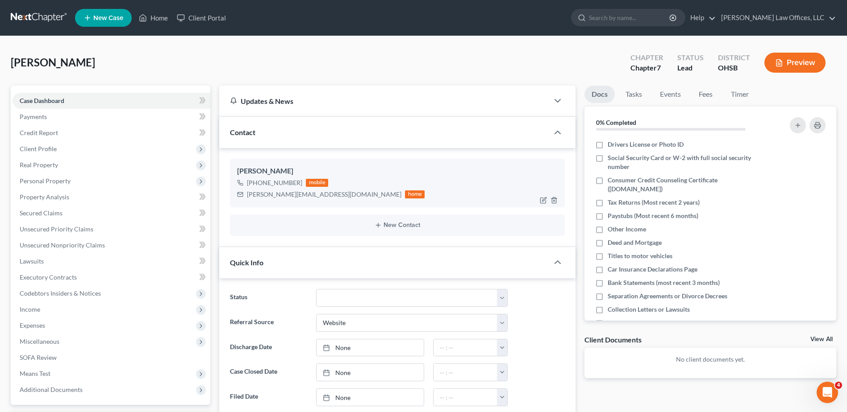
click at [323, 194] on div "[PERSON_NAME][EMAIL_ADDRESS][DOMAIN_NAME]" at bounding box center [324, 194] width 154 height 9
click at [205, 19] on link "Client Portal" at bounding box center [201, 18] width 58 height 16
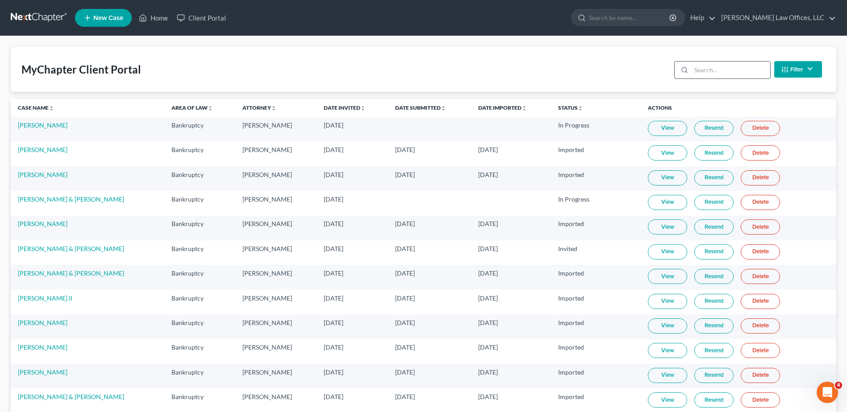
click at [698, 70] on input "search" at bounding box center [730, 70] width 79 height 17
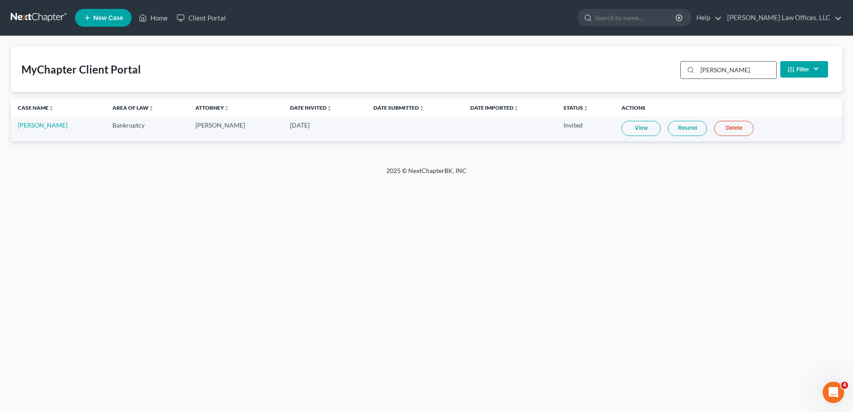
type input "[PERSON_NAME]"
click at [162, 18] on link "Home" at bounding box center [153, 18] width 38 height 16
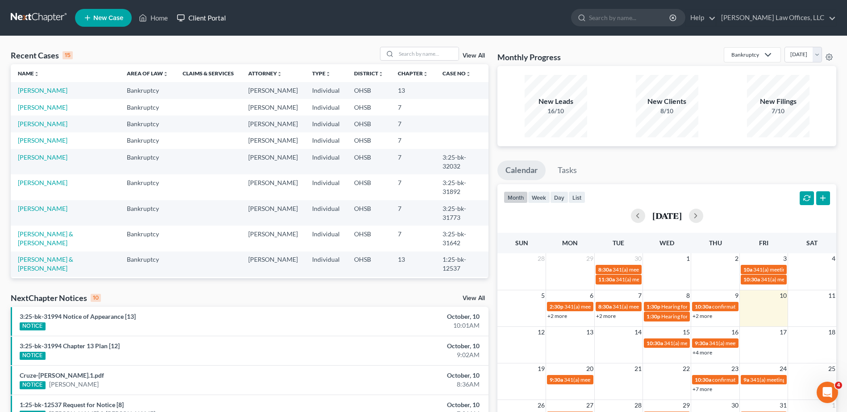
click at [203, 17] on link "Client Portal" at bounding box center [201, 18] width 58 height 16
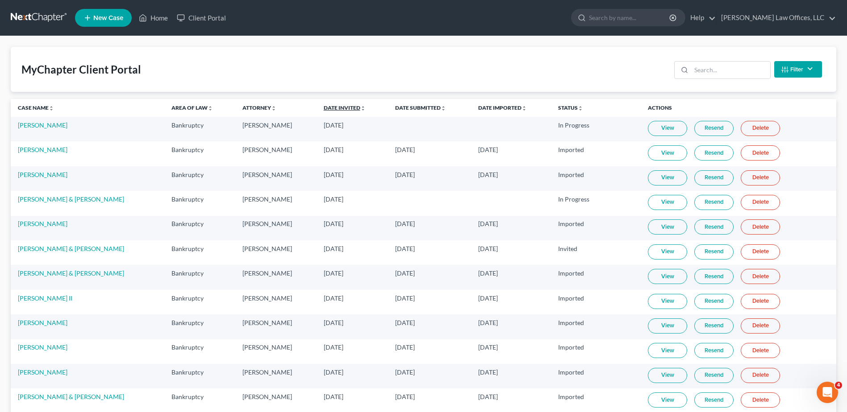
click at [346, 107] on link "Date Invited unfold_more expand_more expand_less" at bounding box center [345, 107] width 42 height 7
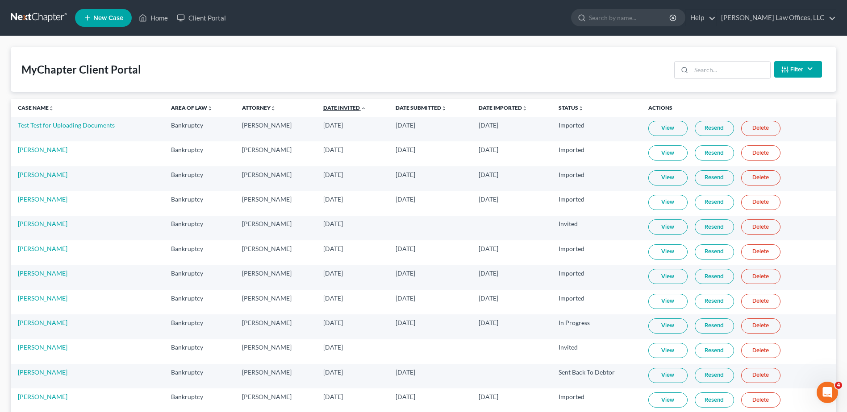
click at [346, 107] on link "Date Invited unfold_more expand_more expand_less" at bounding box center [344, 107] width 43 height 7
click at [157, 17] on link "Home" at bounding box center [153, 18] width 38 height 16
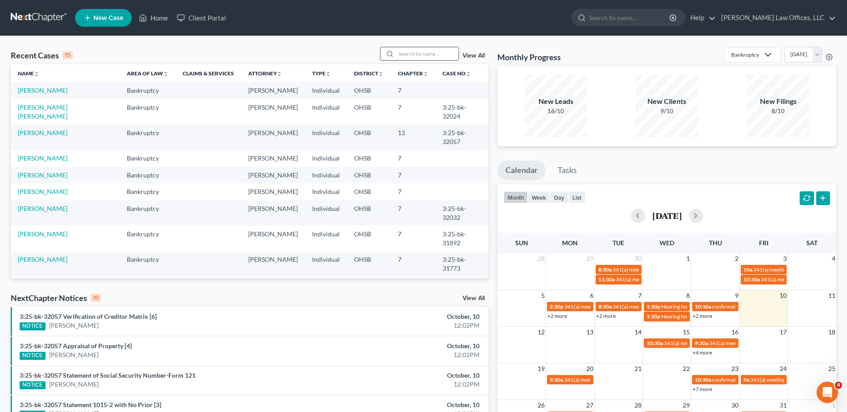
click at [411, 52] on input "search" at bounding box center [427, 53] width 62 height 13
type input "lorissa"
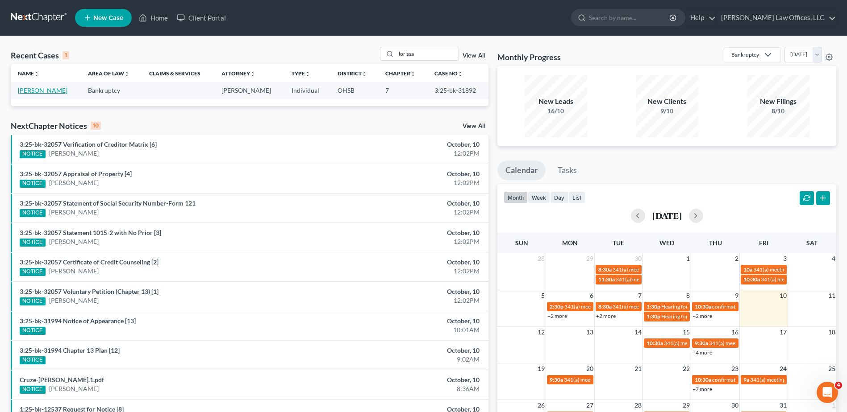
click at [47, 91] on link "[PERSON_NAME]" at bounding box center [43, 91] width 50 height 8
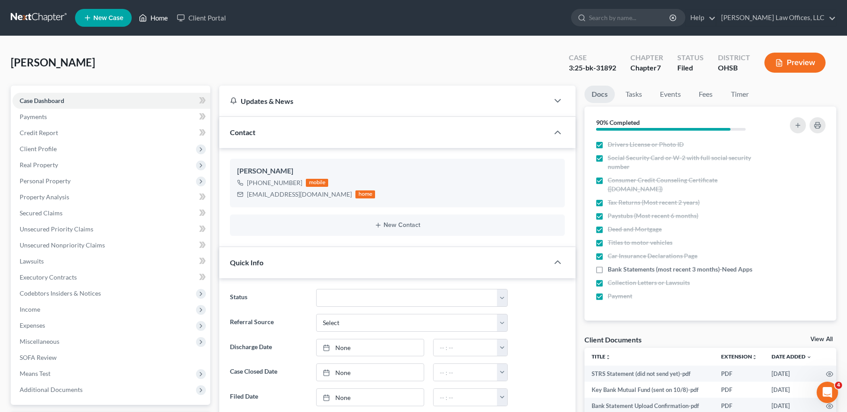
click at [156, 19] on link "Home" at bounding box center [153, 18] width 38 height 16
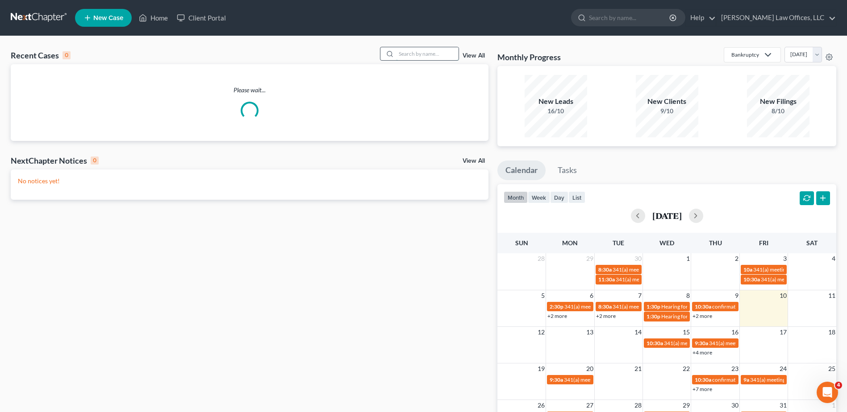
click at [411, 52] on input "search" at bounding box center [427, 53] width 62 height 13
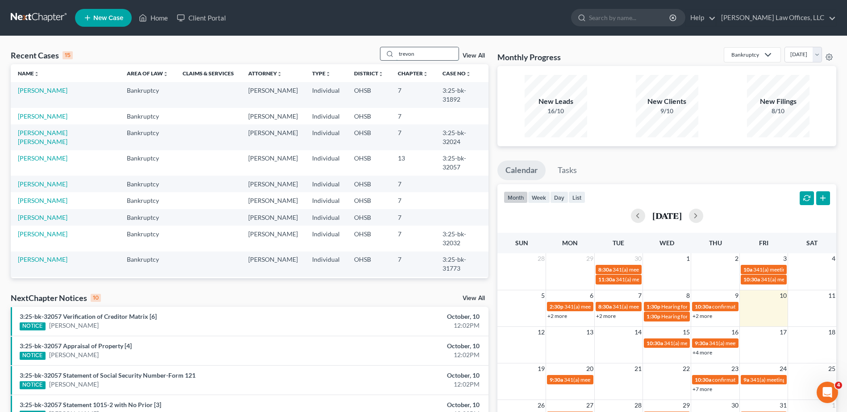
type input "trevon"
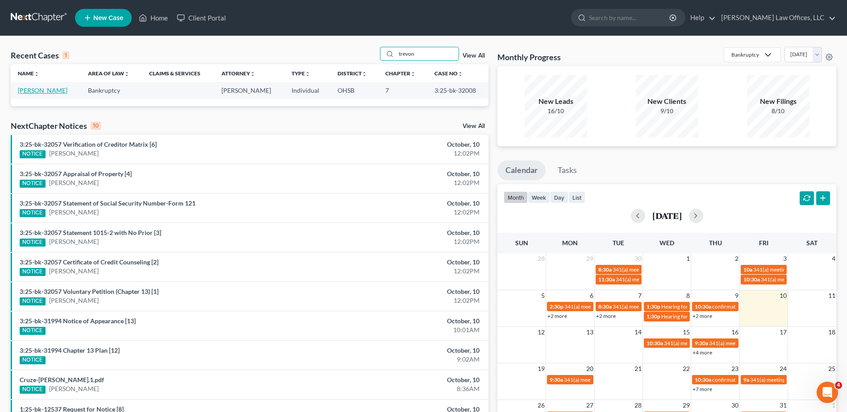
click at [29, 91] on link "[PERSON_NAME]" at bounding box center [43, 91] width 50 height 8
select select "4"
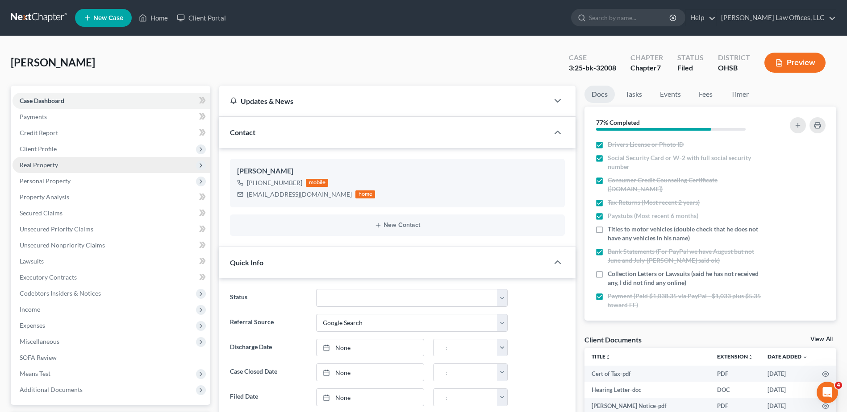
click at [54, 164] on span "Real Property" at bounding box center [39, 165] width 38 height 8
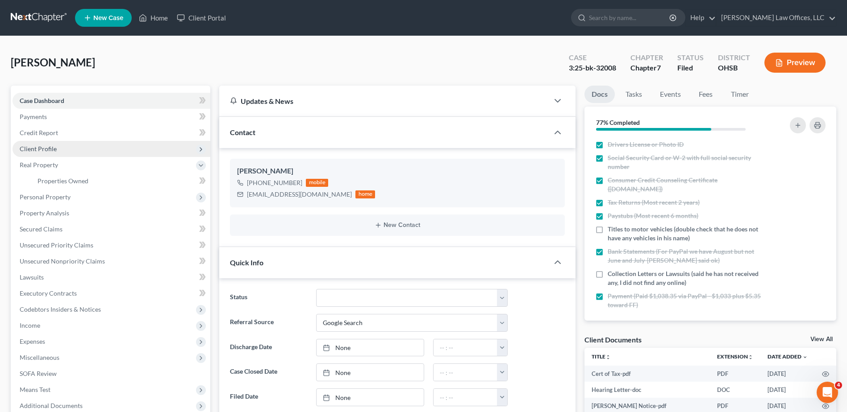
click at [54, 149] on span "Client Profile" at bounding box center [38, 149] width 37 height 8
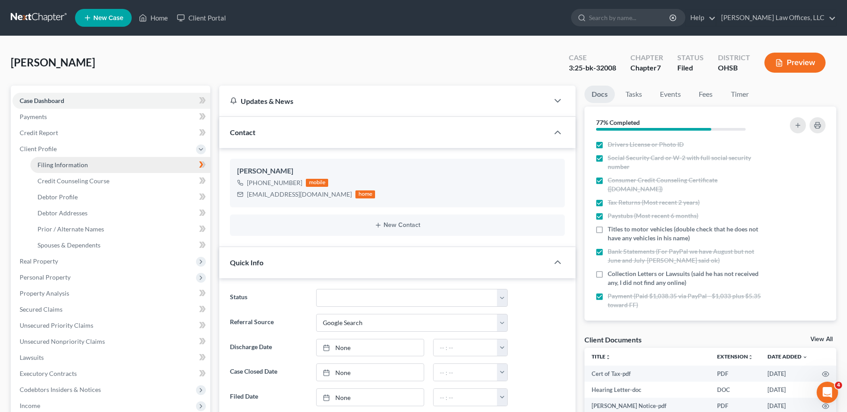
click at [57, 161] on span "Filing Information" at bounding box center [62, 165] width 50 height 8
select select "1"
select select "0"
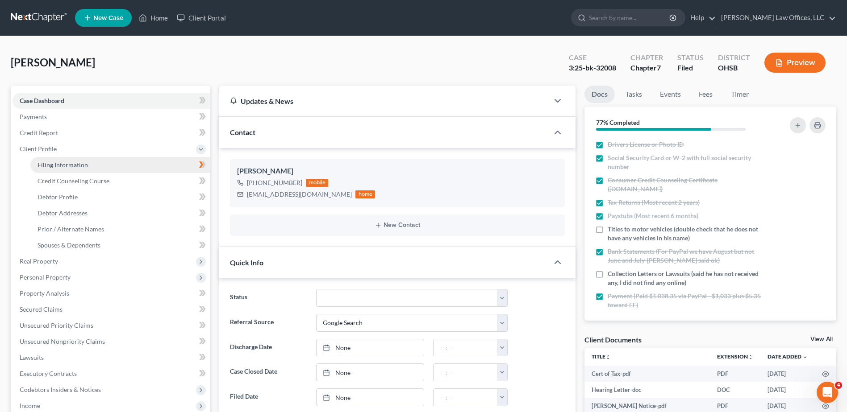
select select "36"
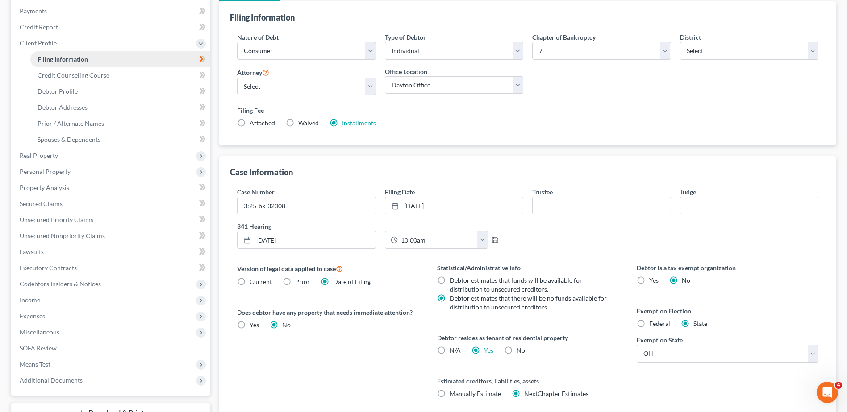
scroll to position [176, 0]
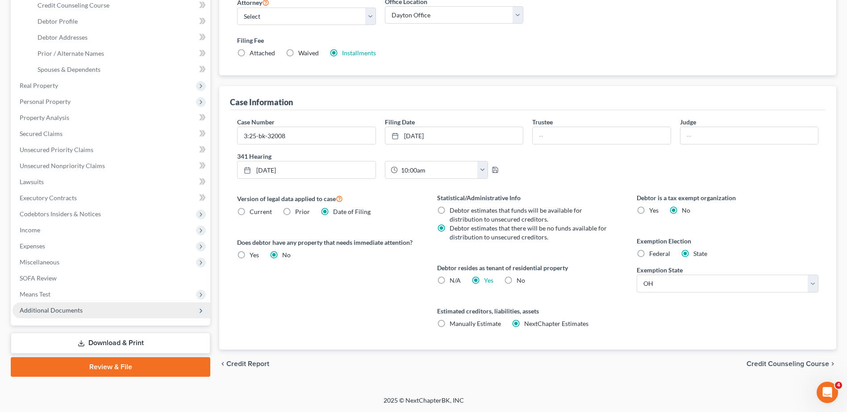
click at [51, 312] on span "Additional Documents" at bounding box center [51, 311] width 63 height 8
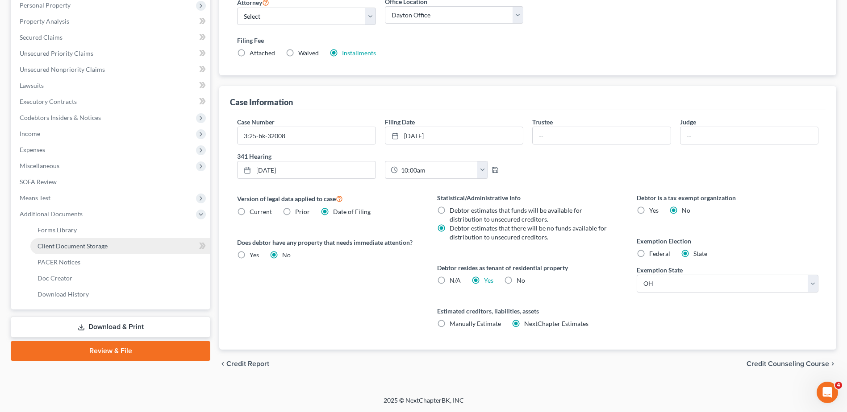
click at [76, 247] on span "Client Document Storage" at bounding box center [72, 246] width 70 height 8
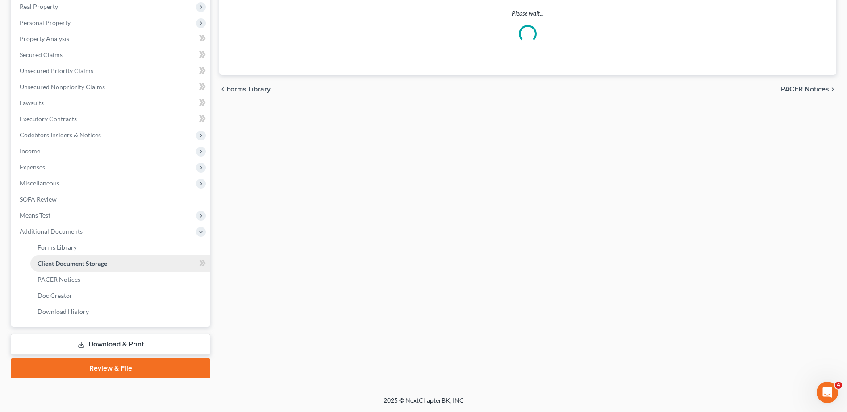
scroll to position [125, 0]
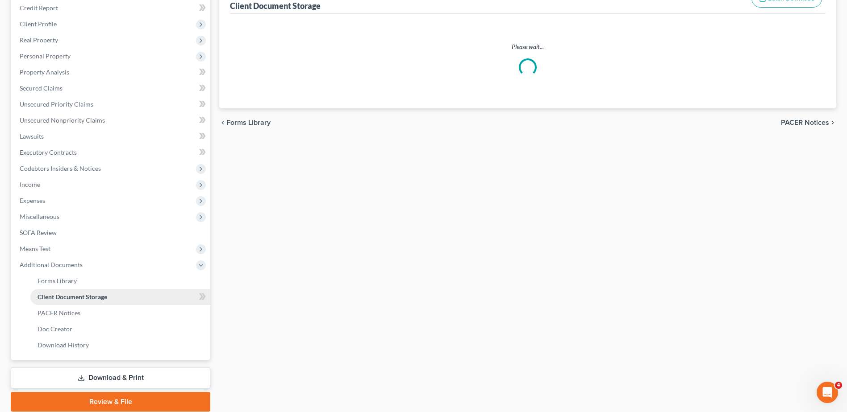
select select "7"
select select "52"
select select "37"
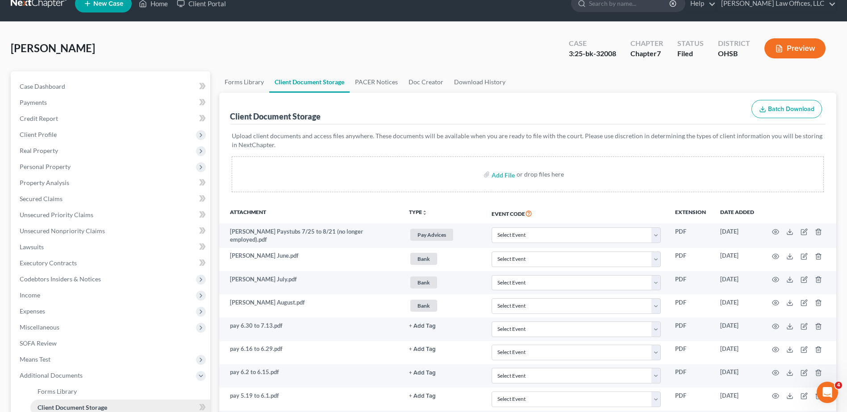
scroll to position [0, 0]
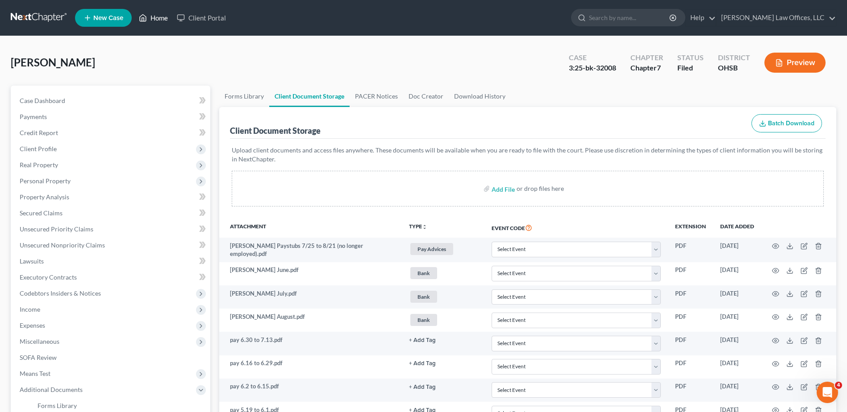
drag, startPoint x: 160, startPoint y: 21, endPoint x: 374, endPoint y: 32, distance: 214.5
click at [160, 21] on link "Home" at bounding box center [153, 18] width 38 height 16
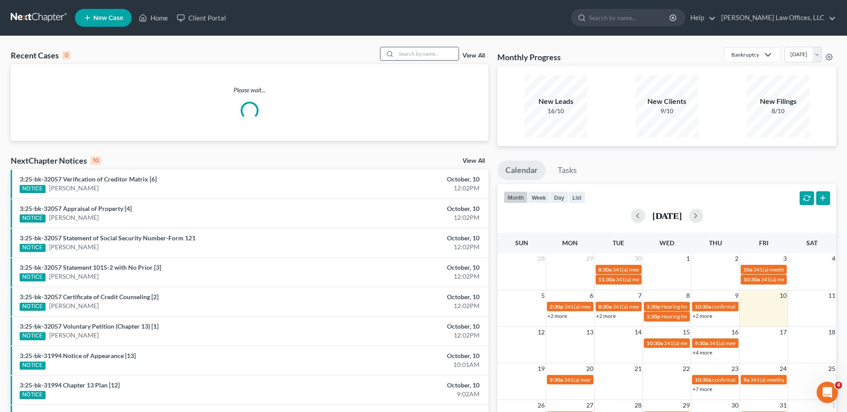
click at [438, 55] on input "search" at bounding box center [427, 53] width 62 height 13
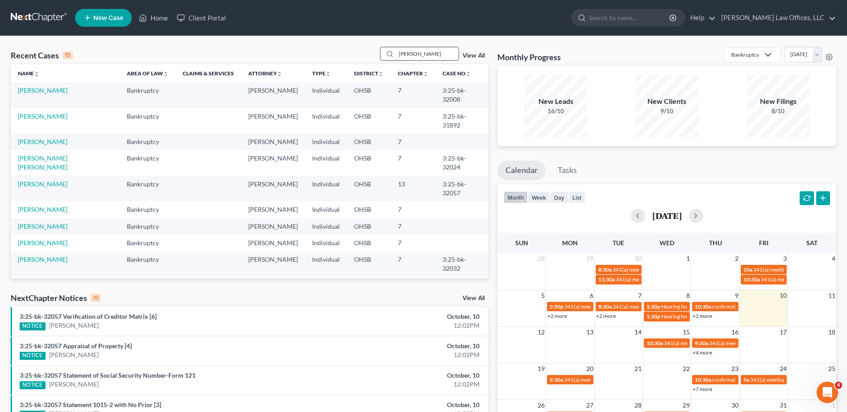
type input "[PERSON_NAME]"
